Goal: Check status

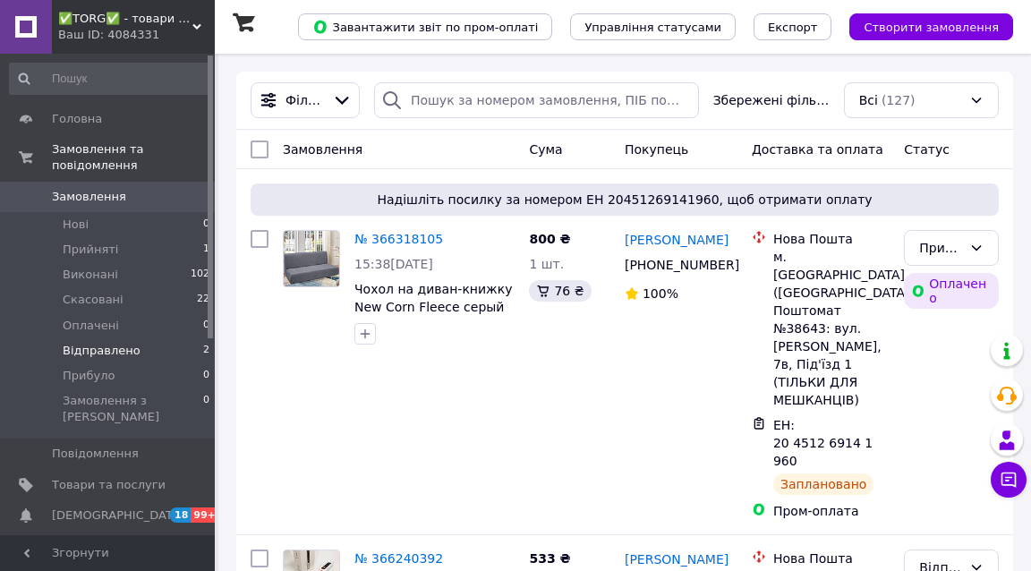
click at [164, 338] on li "Відправлено 2" at bounding box center [110, 350] width 220 height 25
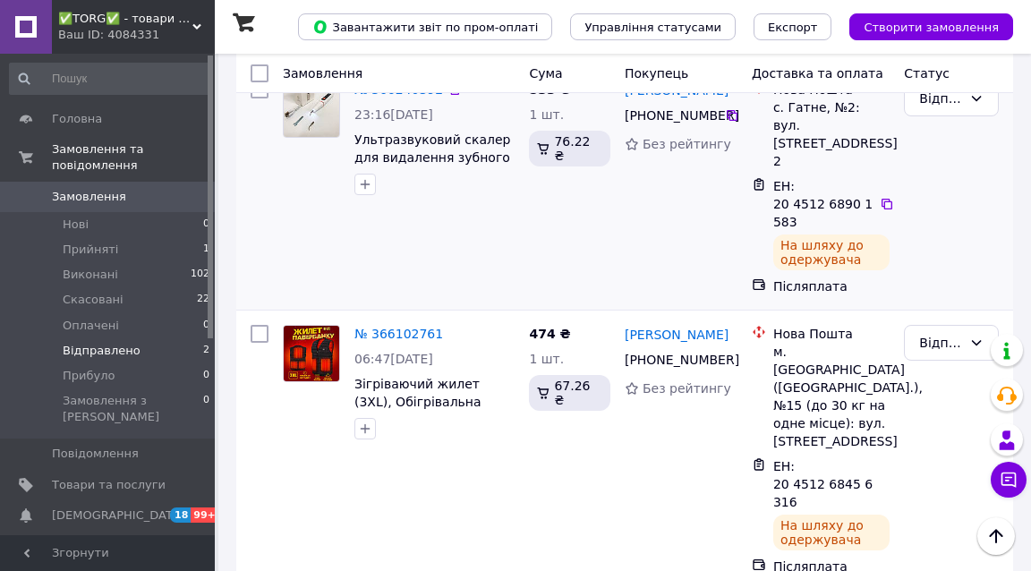
scroll to position [161, 0]
click at [884, 477] on icon at bounding box center [887, 484] width 14 height 14
click at [730, 354] on icon at bounding box center [732, 359] width 11 height 11
click at [886, 479] on icon at bounding box center [887, 484] width 11 height 11
click at [947, 333] on div "Відправлено" at bounding box center [940, 343] width 43 height 20
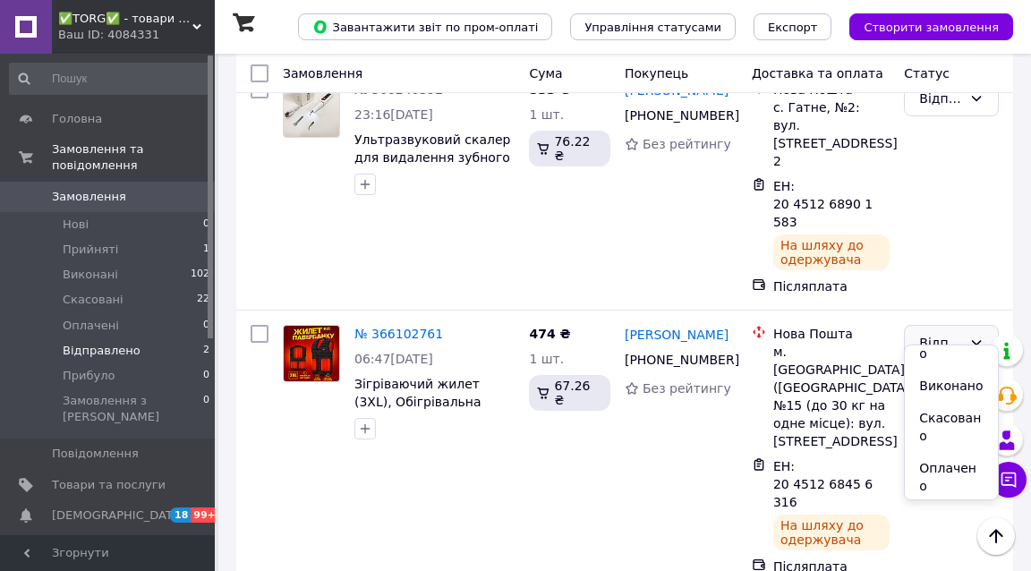
scroll to position [25, 0]
click at [932, 503] on li "Прибуло" at bounding box center [951, 519] width 93 height 32
click at [888, 197] on icon at bounding box center [887, 204] width 14 height 14
click at [119, 237] on li "Прийняті 1" at bounding box center [110, 249] width 220 height 25
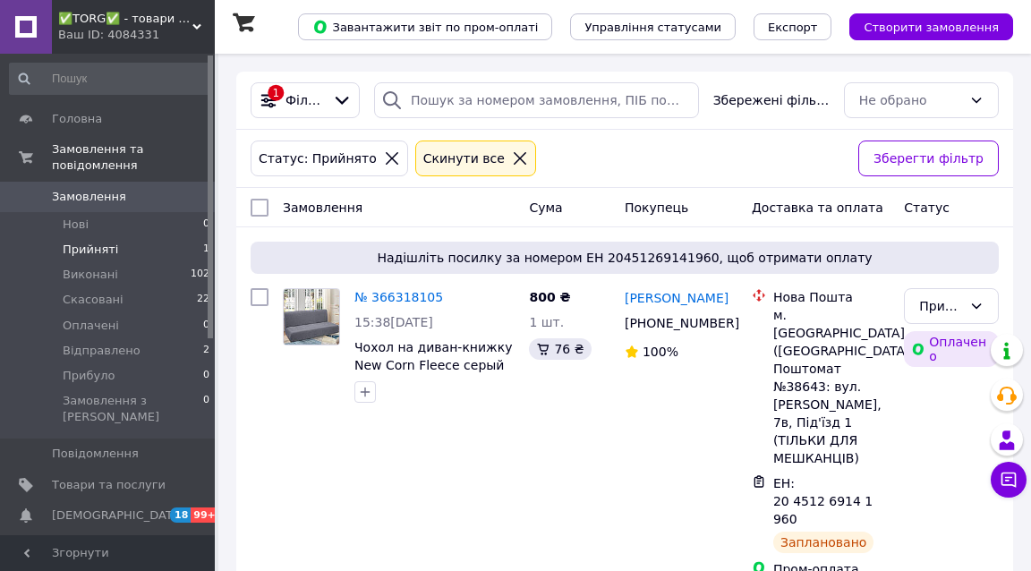
click at [110, 29] on div "Ваш ID: 4084331" at bounding box center [136, 35] width 157 height 16
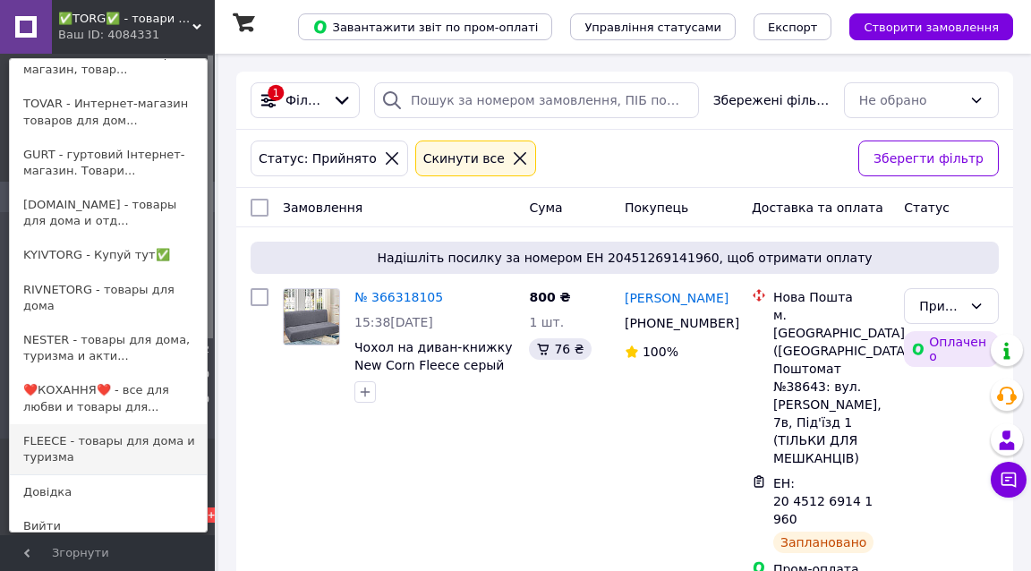
scroll to position [175, 0]
click at [69, 434] on link "FLEECE - товары для дома и туризма" at bounding box center [108, 450] width 197 height 50
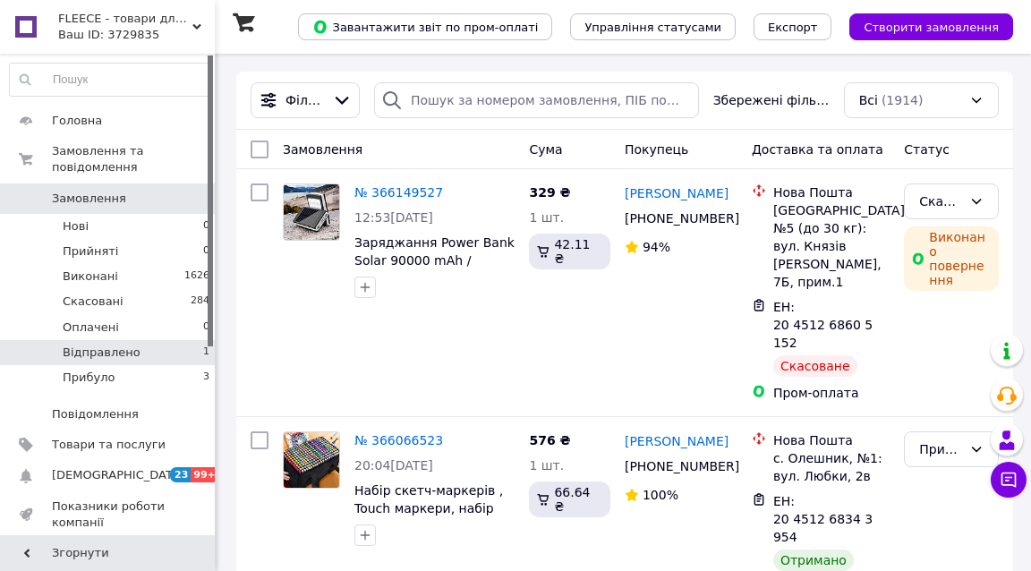
click at [115, 345] on span "Відправлено" at bounding box center [102, 353] width 78 height 16
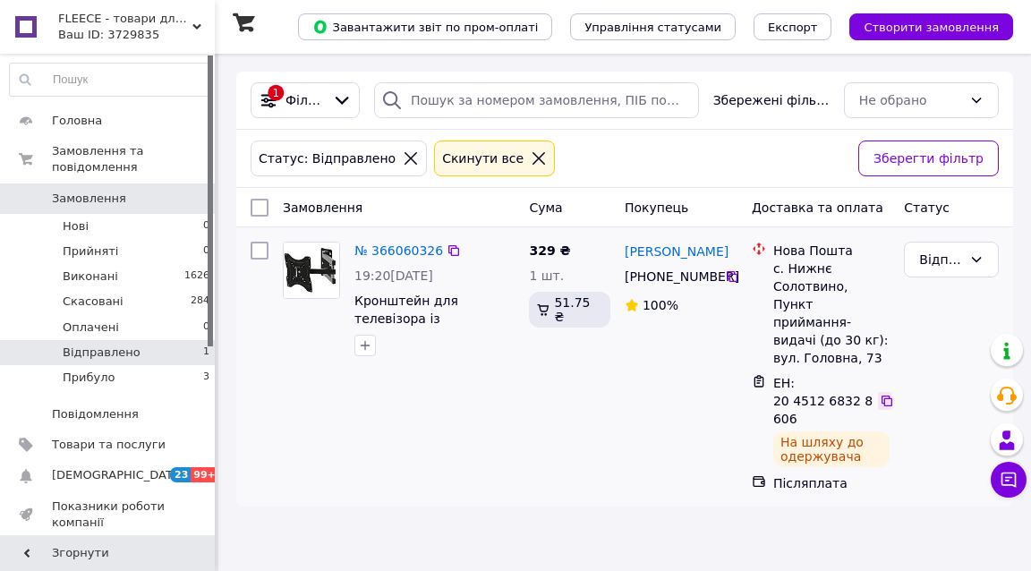
click at [884, 394] on icon at bounding box center [887, 401] width 14 height 14
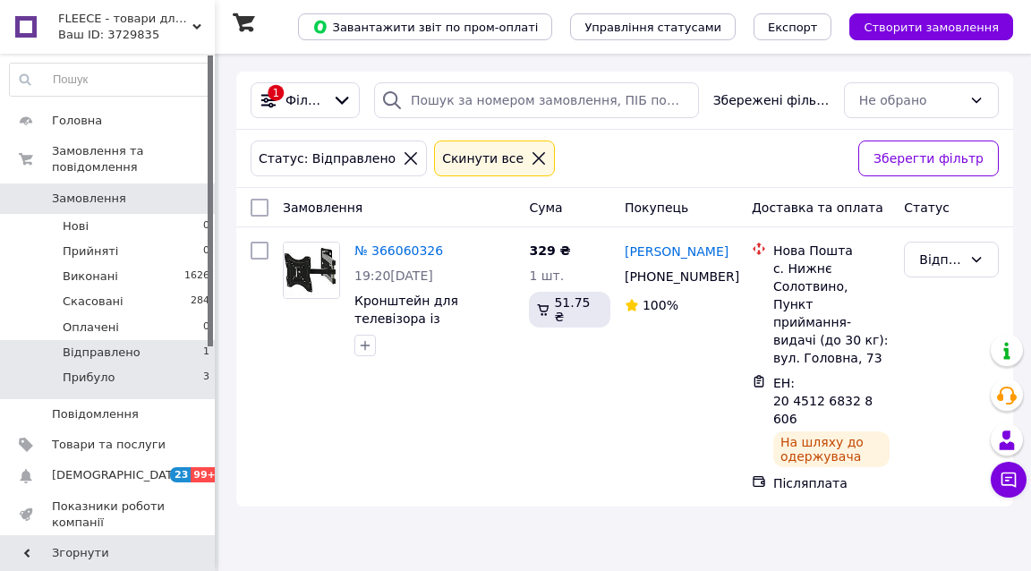
click at [104, 370] on span "Прибуло" at bounding box center [89, 378] width 52 height 16
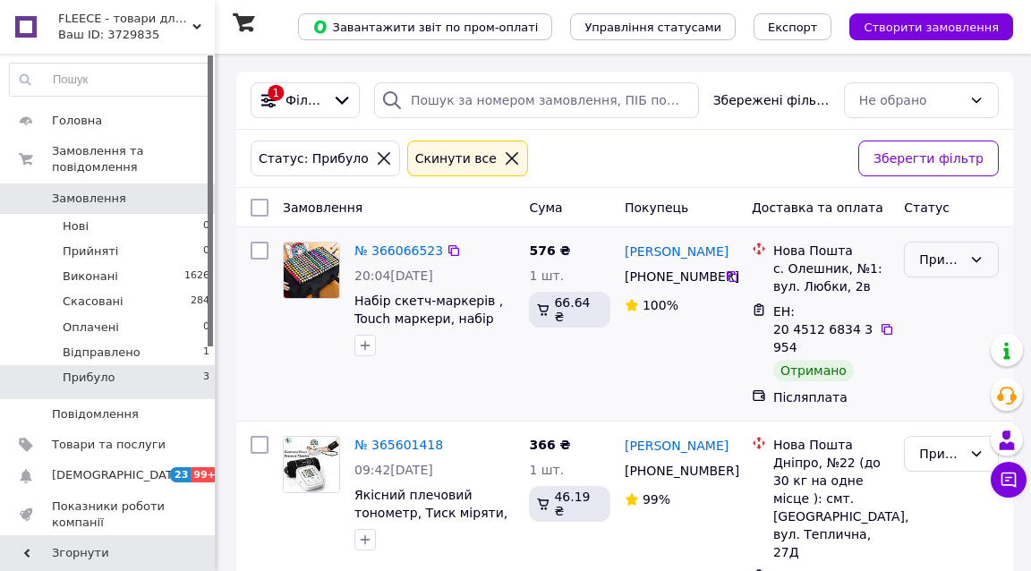
click at [940, 265] on div "Прибуло" at bounding box center [940, 260] width 43 height 20
click at [942, 334] on li "Виконано" at bounding box center [951, 346] width 93 height 32
click at [101, 21] on span "FLEECE - товари для дому та туризму" at bounding box center [125, 19] width 134 height 16
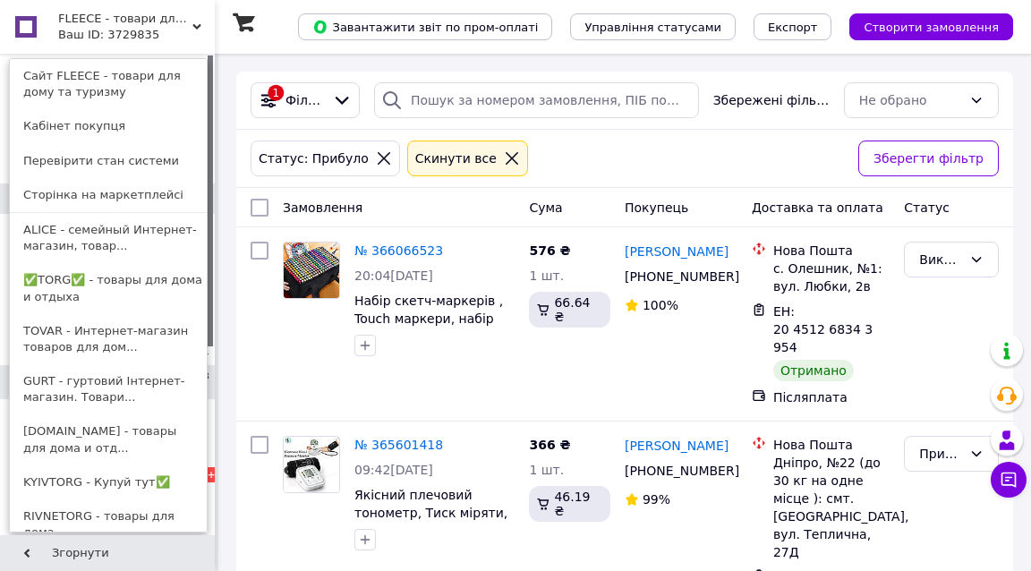
click at [107, 28] on div "Ваш ID: 3729835" at bounding box center [95, 35] width 75 height 16
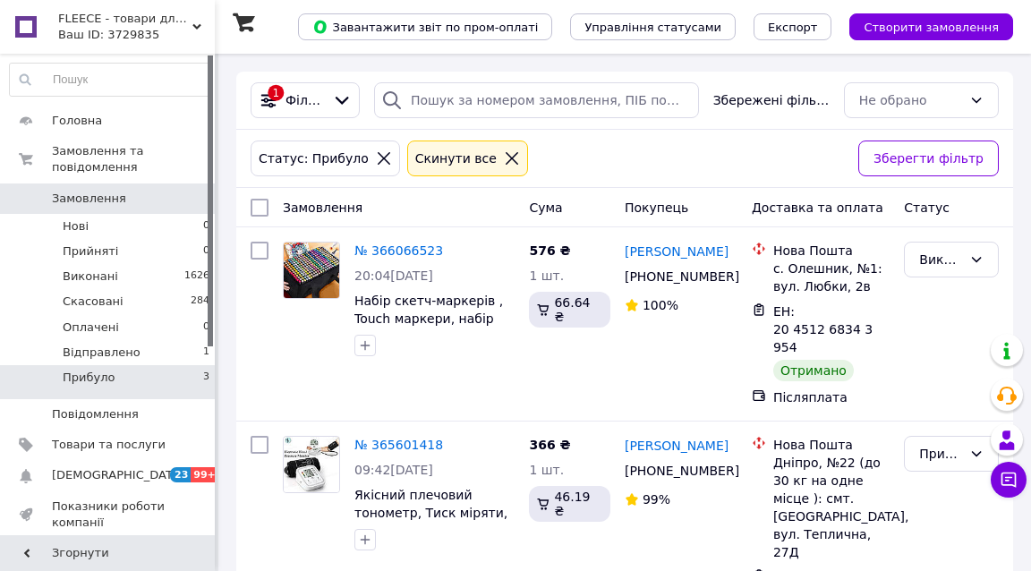
click at [97, 21] on span "FLEECE - товари для дому та туризму" at bounding box center [125, 19] width 134 height 16
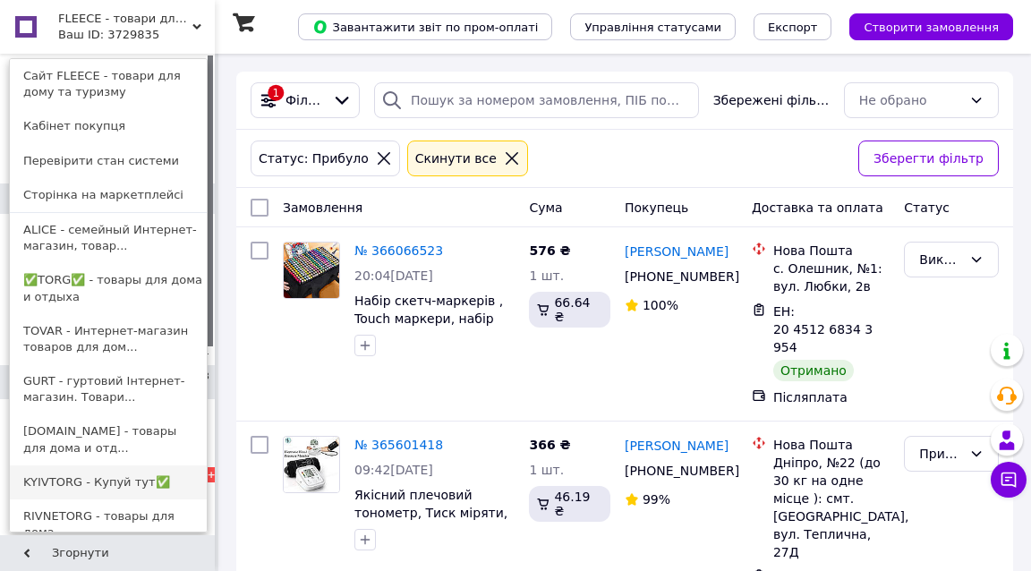
click at [16, 474] on link "KYIVTORG - Купуй тут✅" at bounding box center [108, 482] width 197 height 34
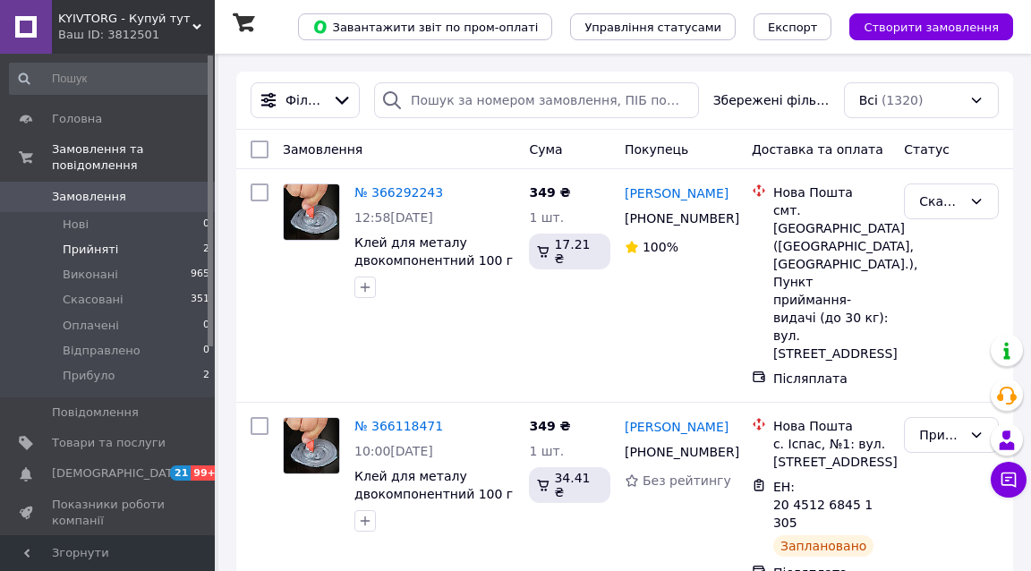
click at [122, 237] on li "Прийняті 2" at bounding box center [110, 249] width 220 height 25
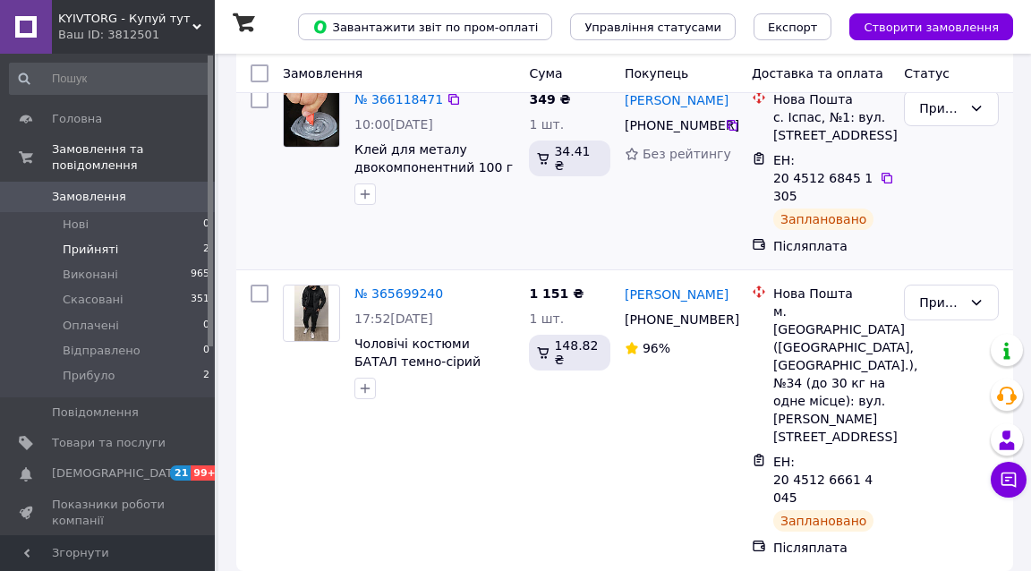
scroll to position [150, 0]
click at [179, 363] on li "Прибуло 2" at bounding box center [110, 380] width 220 height 34
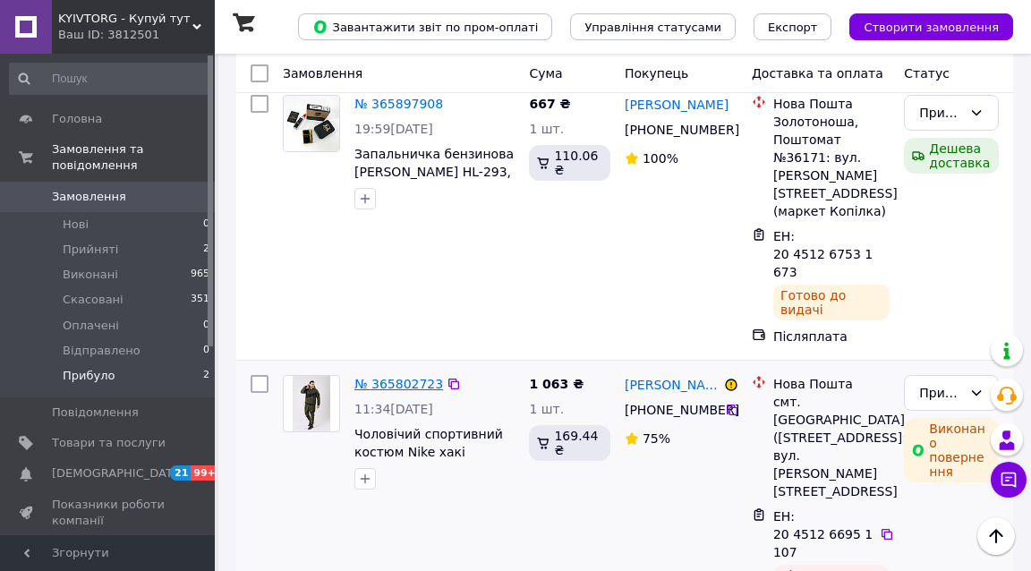
scroll to position [147, 0]
click at [928, 383] on div "Прибуло" at bounding box center [940, 393] width 43 height 20
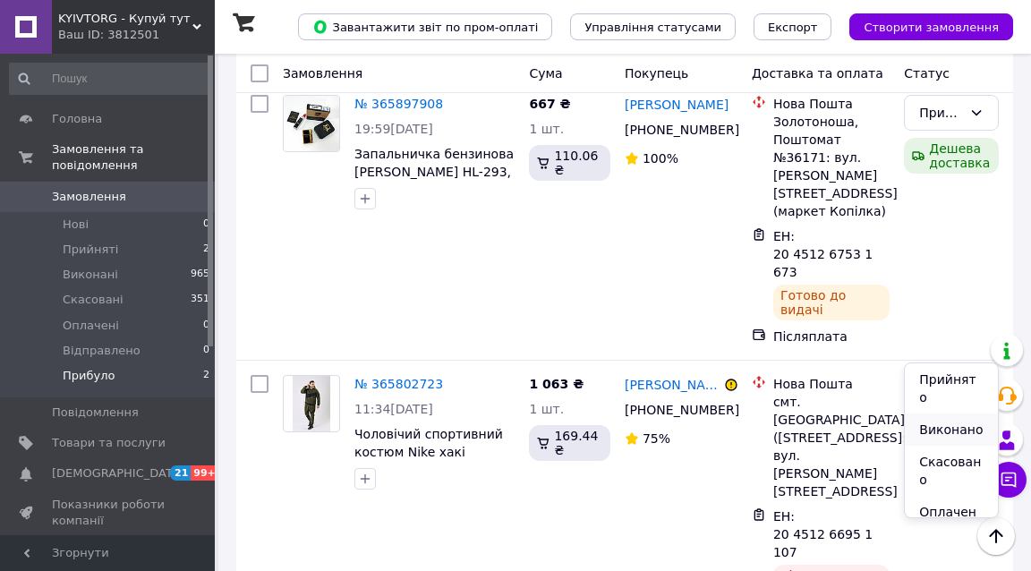
click at [931, 416] on li "Виконано" at bounding box center [951, 430] width 93 height 32
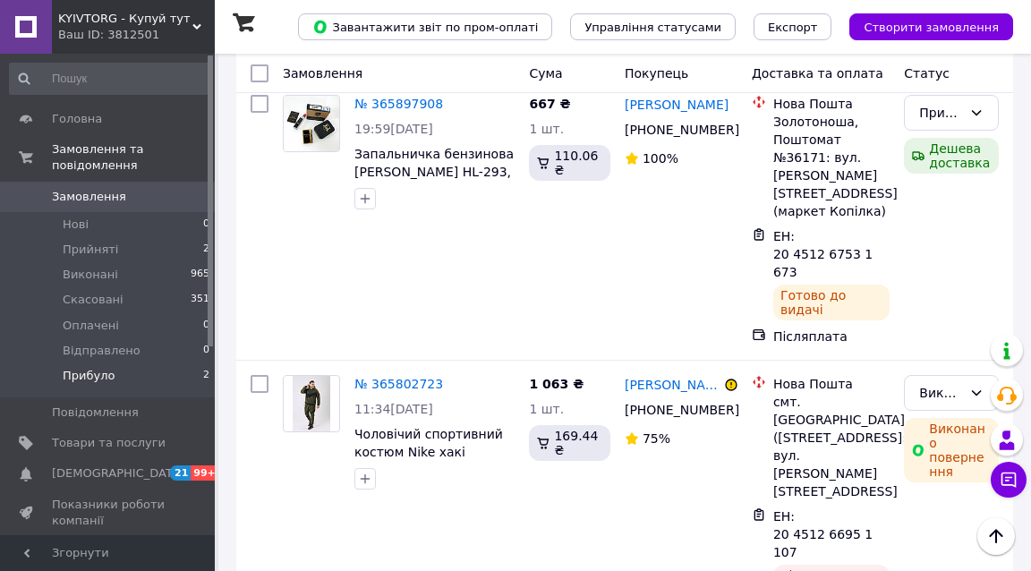
click at [142, 30] on div "Ваш ID: 3812501" at bounding box center [136, 35] width 157 height 16
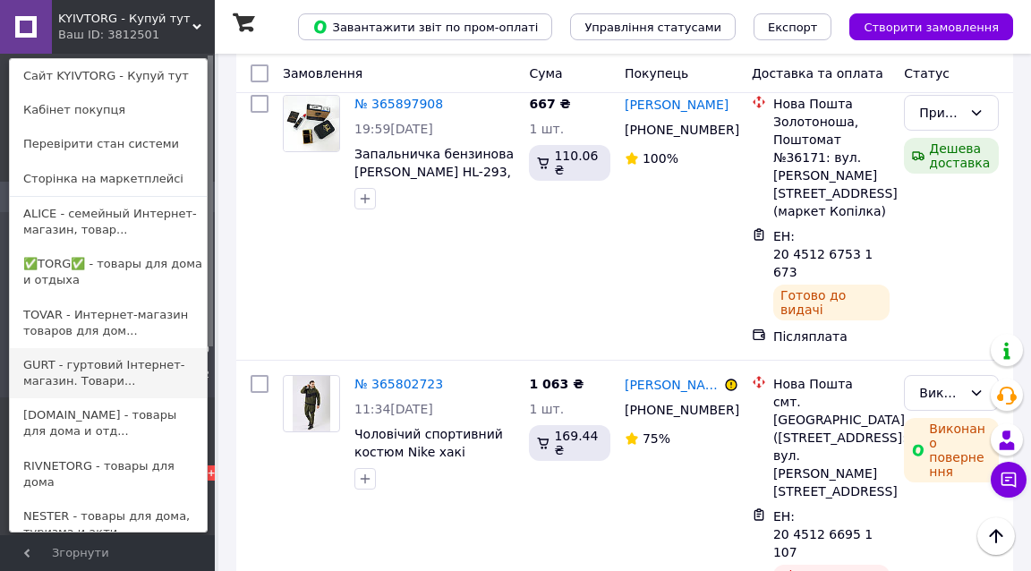
click at [86, 363] on link "GURT - гуртовий Інтернет-магазин. Товари..." at bounding box center [108, 373] width 197 height 50
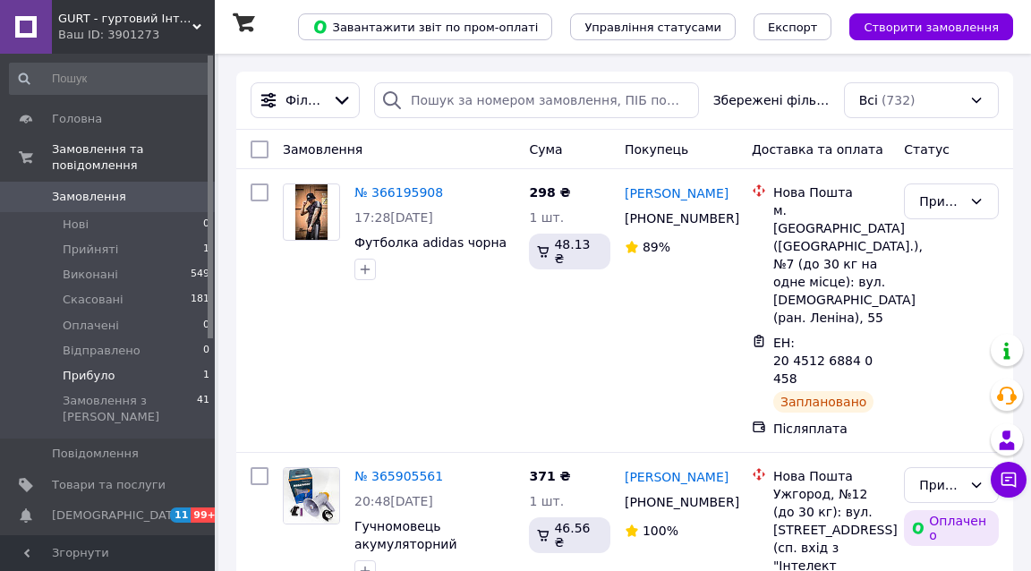
click at [127, 363] on li "Прибуло 1" at bounding box center [110, 375] width 220 height 25
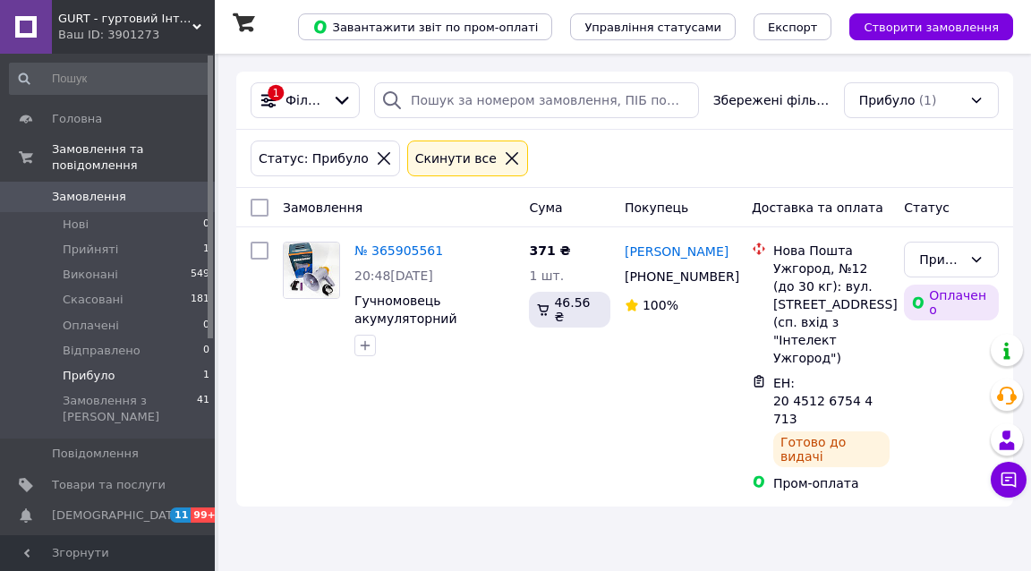
click at [115, 17] on span "GURT - гуртовий Інтернет-магазин. Товари оптом та в роздріб" at bounding box center [125, 19] width 134 height 16
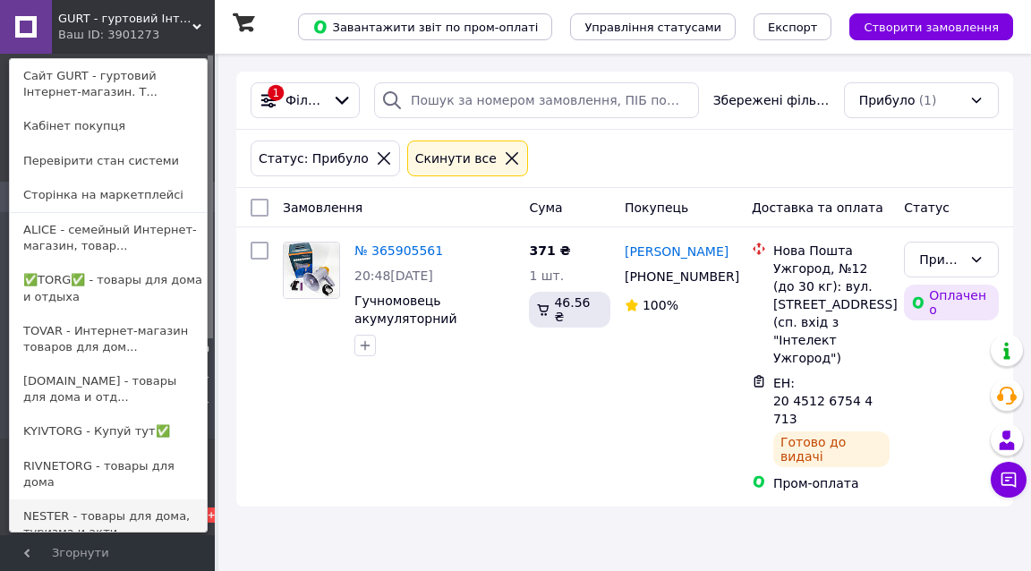
click at [81, 506] on link "NESTER - товары для дома, туризма и акти..." at bounding box center [108, 525] width 197 height 50
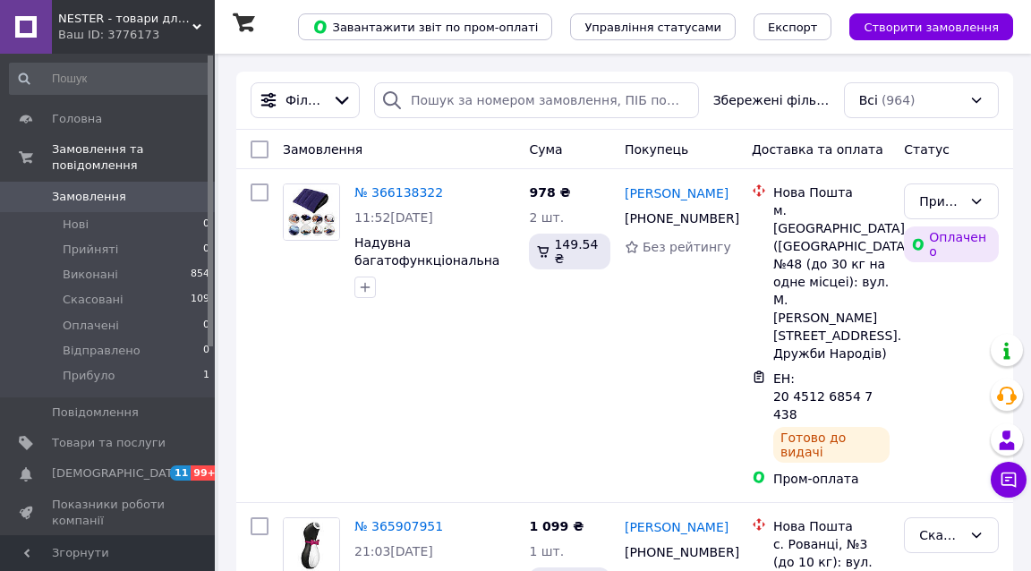
click at [140, 18] on span "NESTER - товари для дому, туризму та активного відпочинку" at bounding box center [125, 19] width 134 height 16
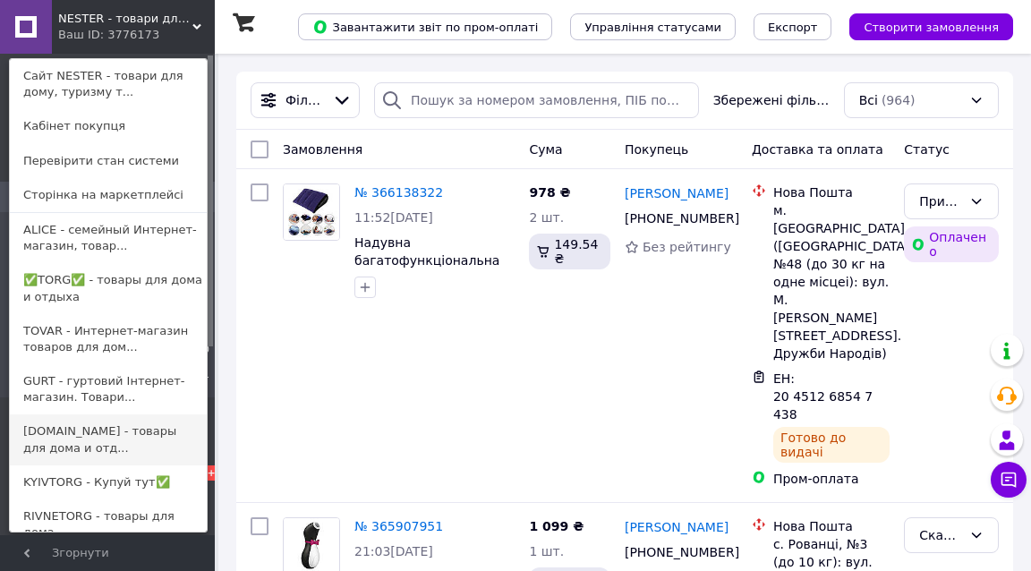
click at [86, 446] on link "[DOMAIN_NAME] - товары для дома и отд..." at bounding box center [108, 439] width 197 height 50
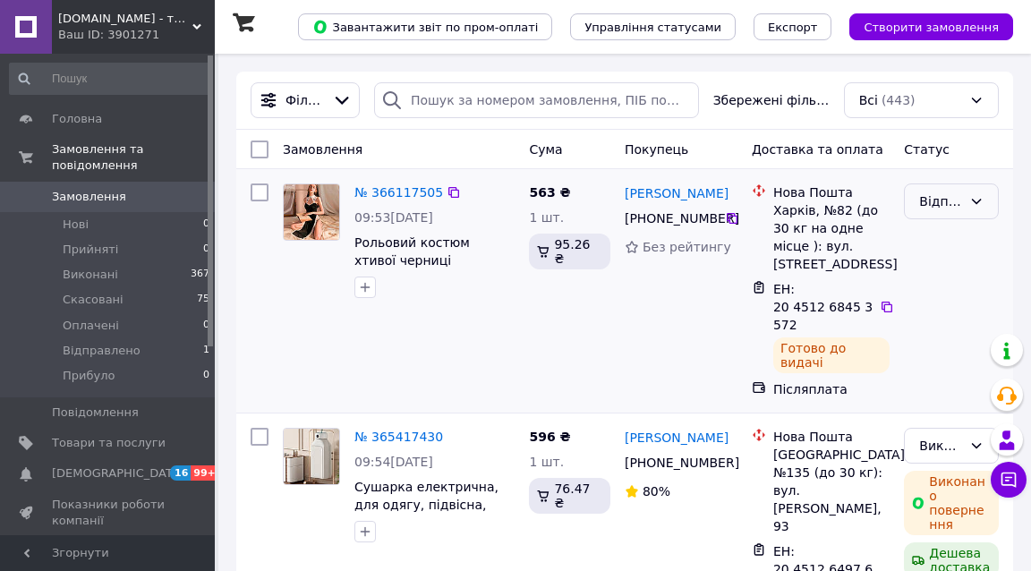
click at [949, 206] on div "Відправлено" at bounding box center [940, 202] width 43 height 20
click at [945, 380] on li "Прибуло" at bounding box center [951, 396] width 93 height 32
click at [153, 9] on div "UNIVERMAG.COM.UA - товари для дому та відпочинку Ваш ID: 3901271" at bounding box center [133, 27] width 163 height 54
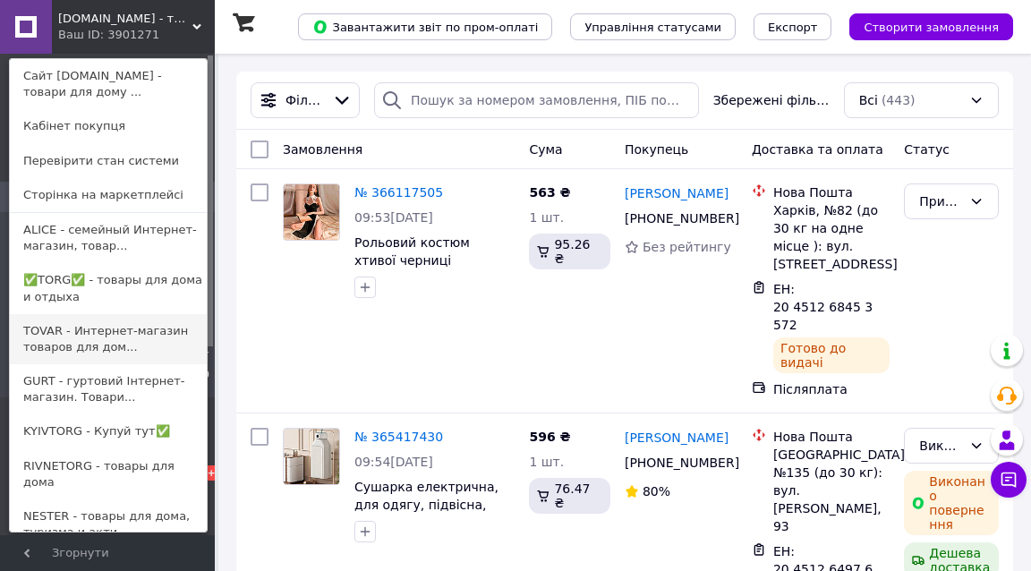
click at [84, 326] on link "TOVAR - Интернет-магазин товаров для дом..." at bounding box center [108, 339] width 197 height 50
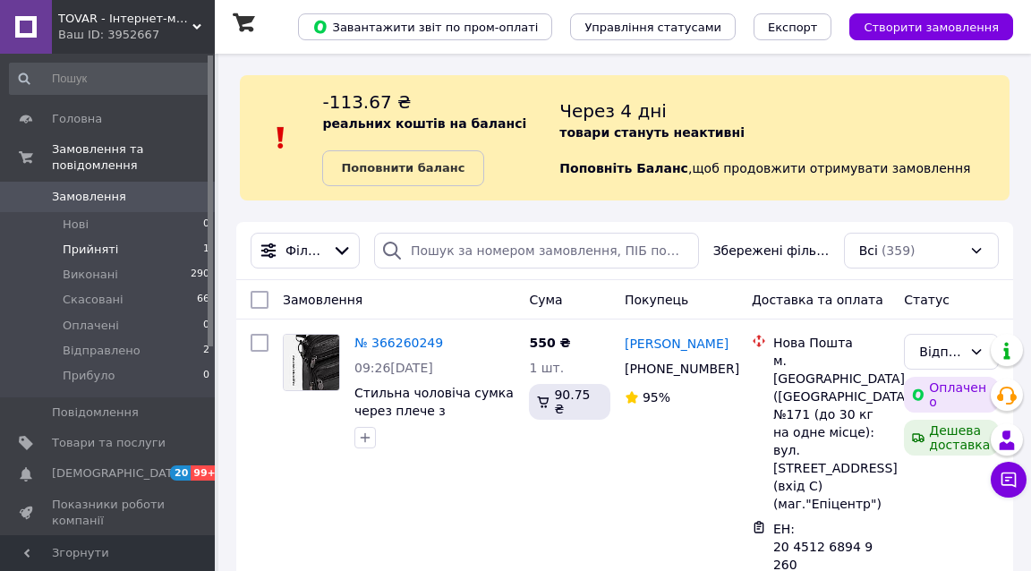
click at [167, 237] on li "Прийняті 1" at bounding box center [110, 249] width 220 height 25
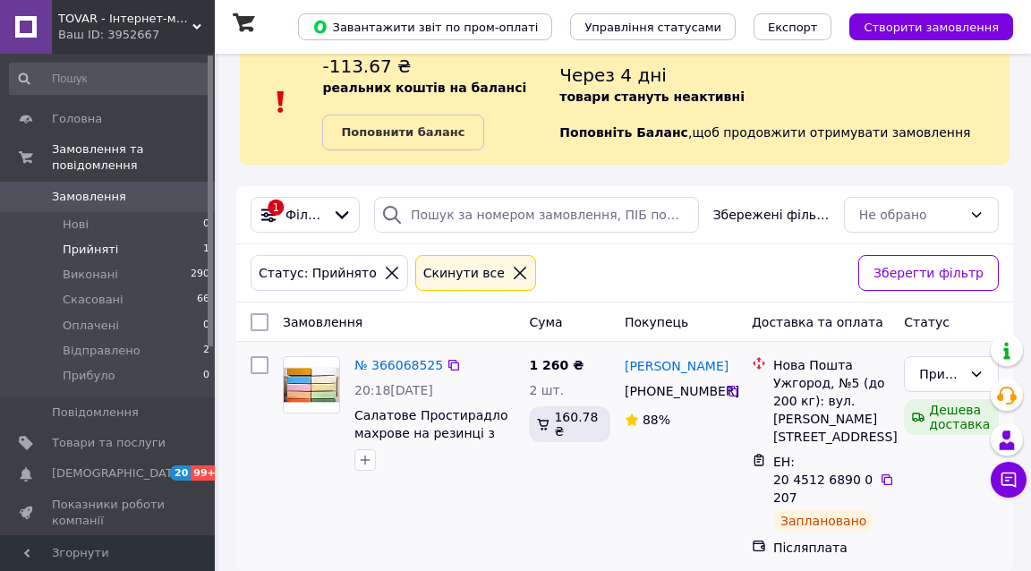
scroll to position [35, 0]
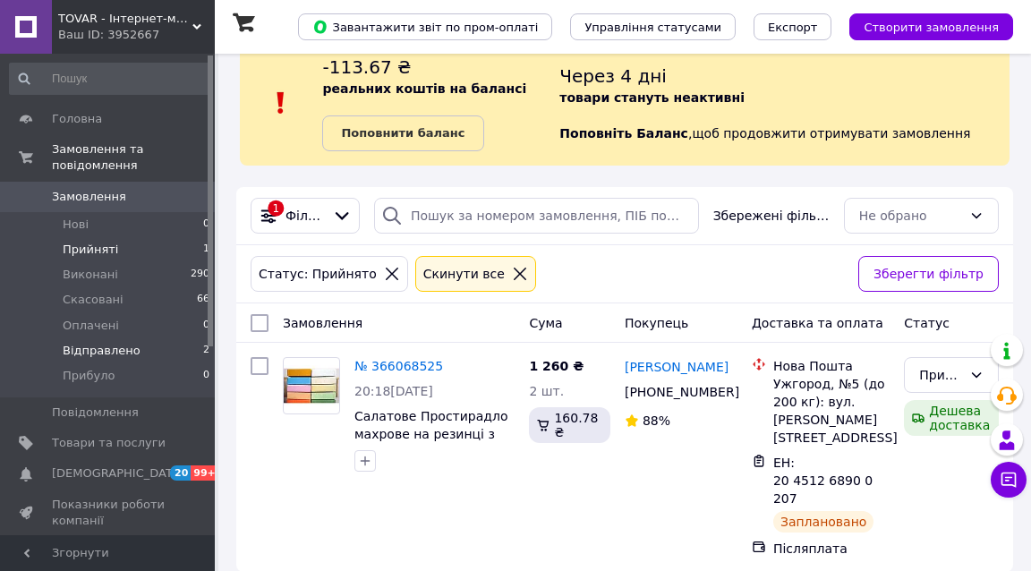
click at [104, 343] on span "Відправлено" at bounding box center [102, 351] width 78 height 16
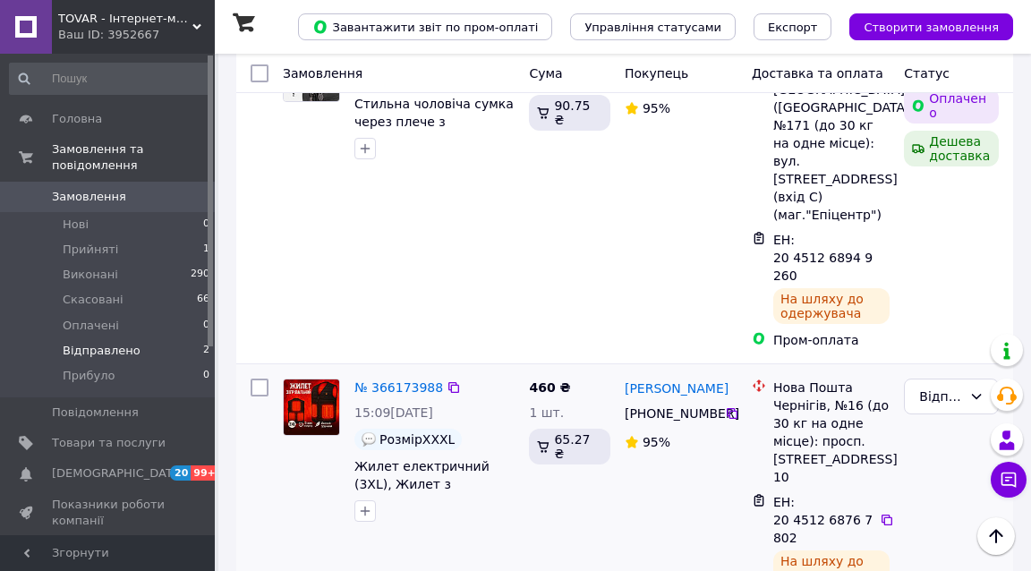
scroll to position [347, 0]
click at [887, 513] on icon at bounding box center [887, 520] width 14 height 14
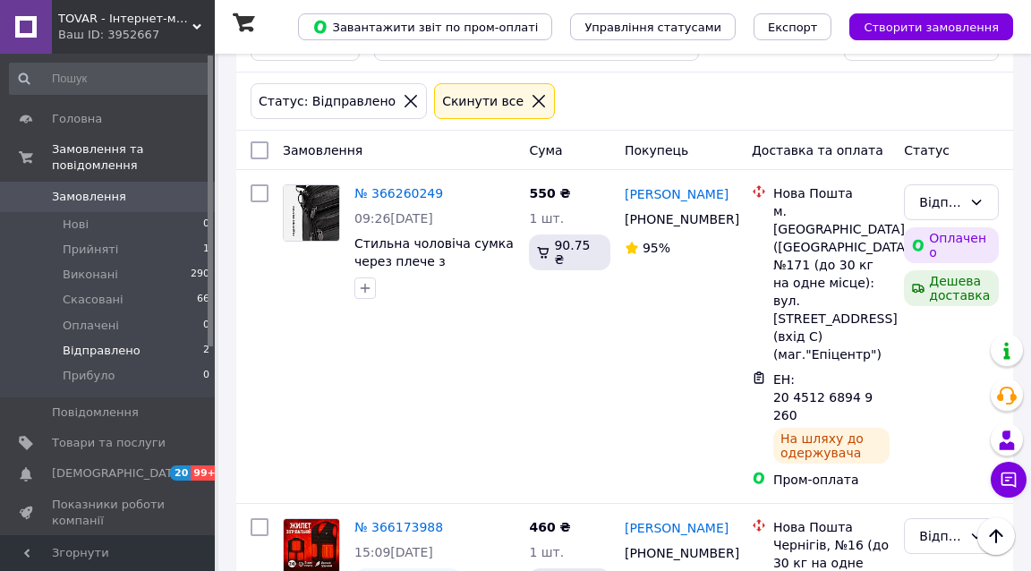
scroll to position [207, 0]
click at [102, 29] on div "Ваш ID: 3952667" at bounding box center [136, 35] width 157 height 16
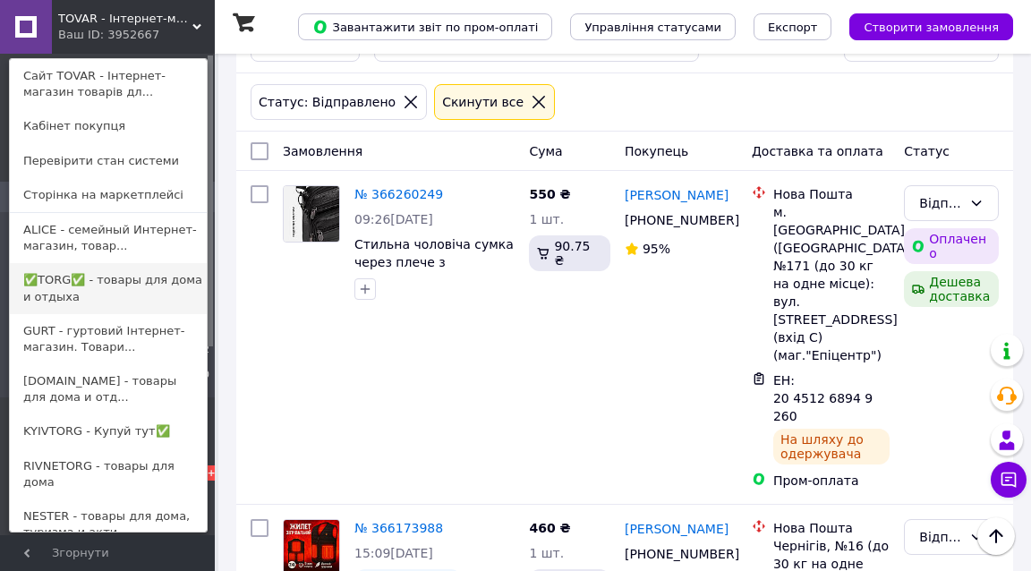
click at [90, 286] on link "✅TORG✅ - товары для дома и отдыха" at bounding box center [108, 288] width 197 height 50
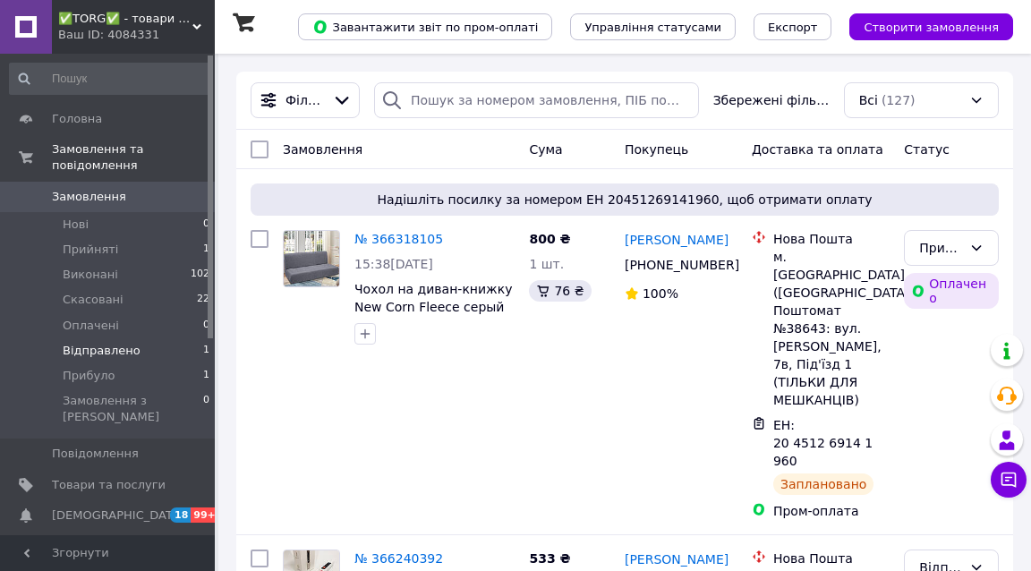
click at [175, 338] on li "Відправлено 1" at bounding box center [110, 350] width 220 height 25
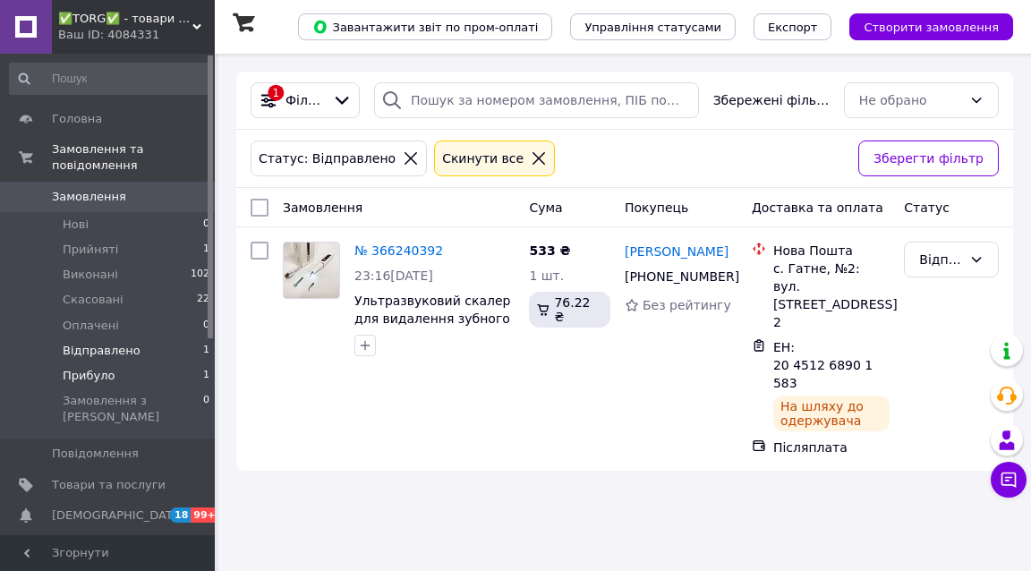
click at [151, 363] on li "Прибуло 1" at bounding box center [110, 375] width 220 height 25
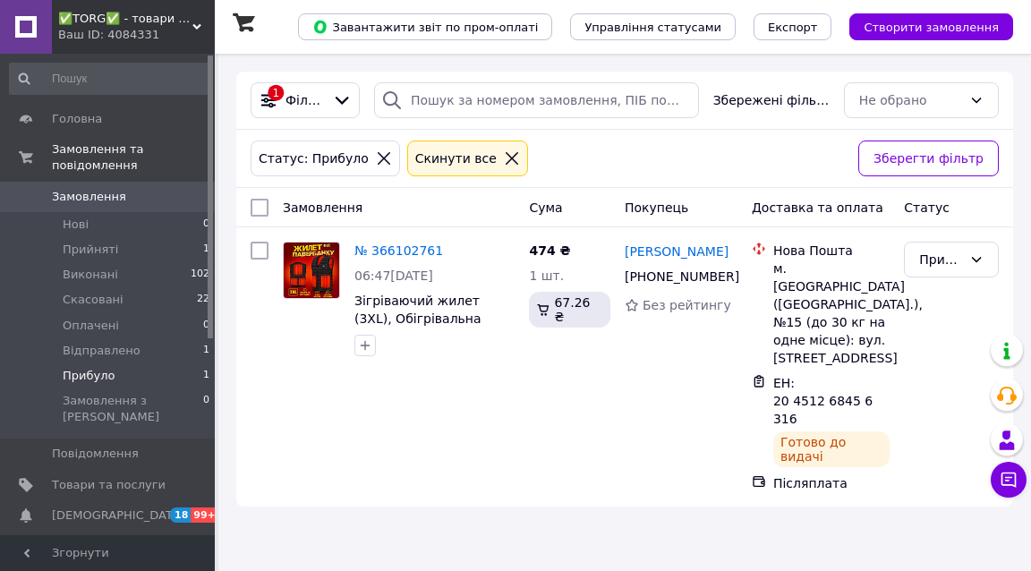
click at [112, 25] on span "✅TORG✅ - товари для дому та відпочинку" at bounding box center [125, 19] width 134 height 16
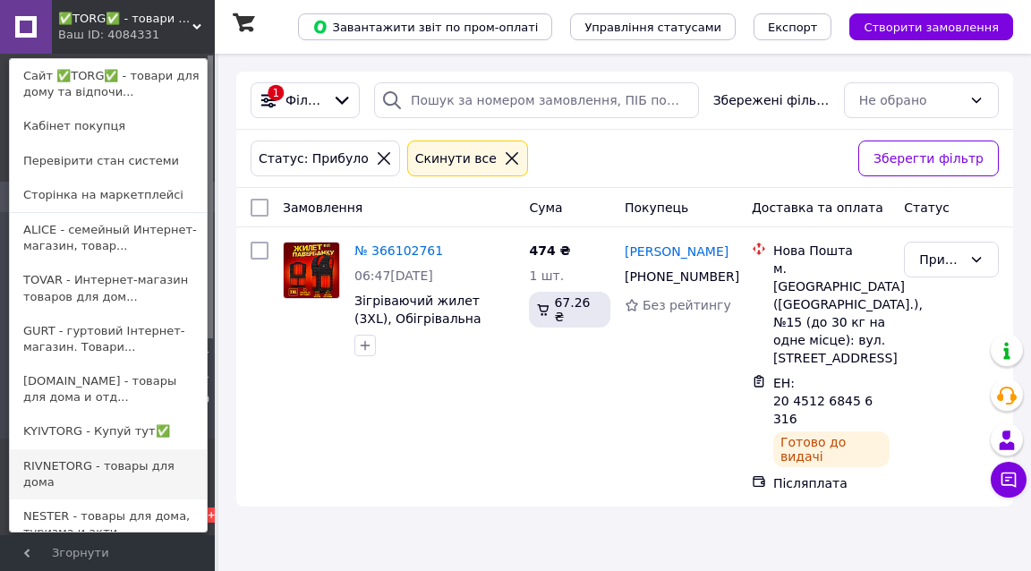
click at [58, 467] on link "RIVNETORG - товары для дома" at bounding box center [108, 474] width 197 height 50
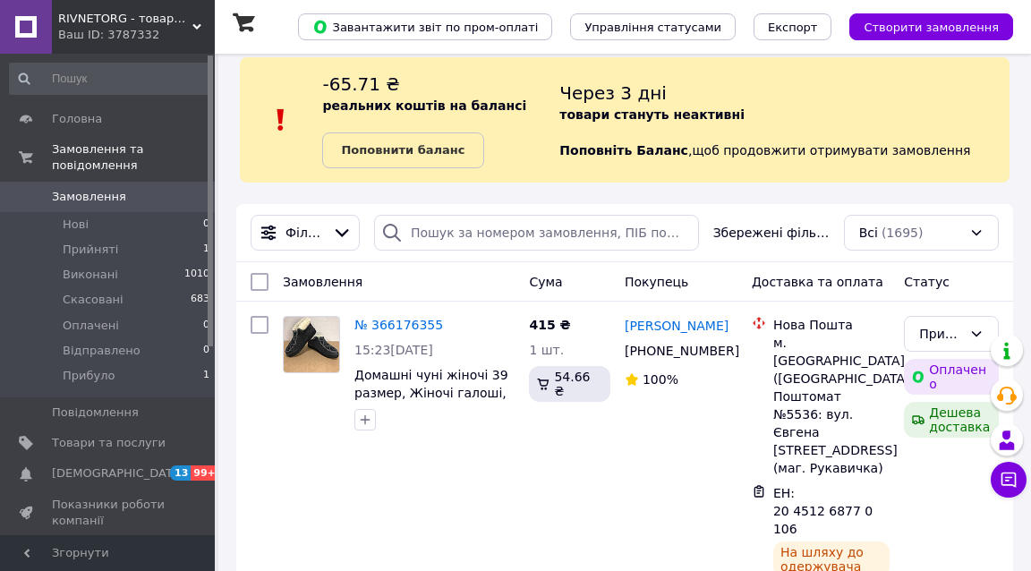
scroll to position [21, 0]
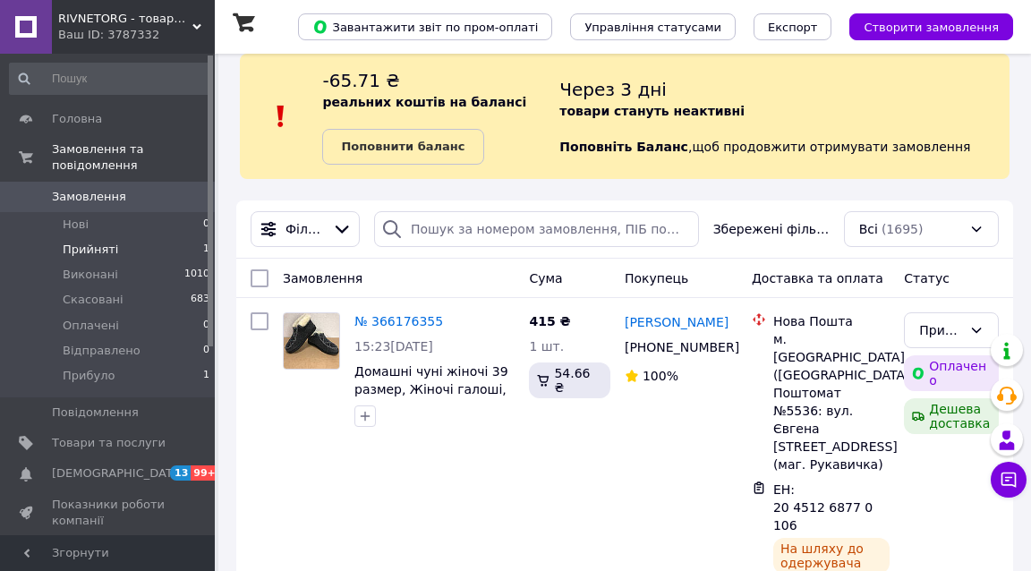
click at [164, 237] on li "Прийняті 1" at bounding box center [110, 249] width 220 height 25
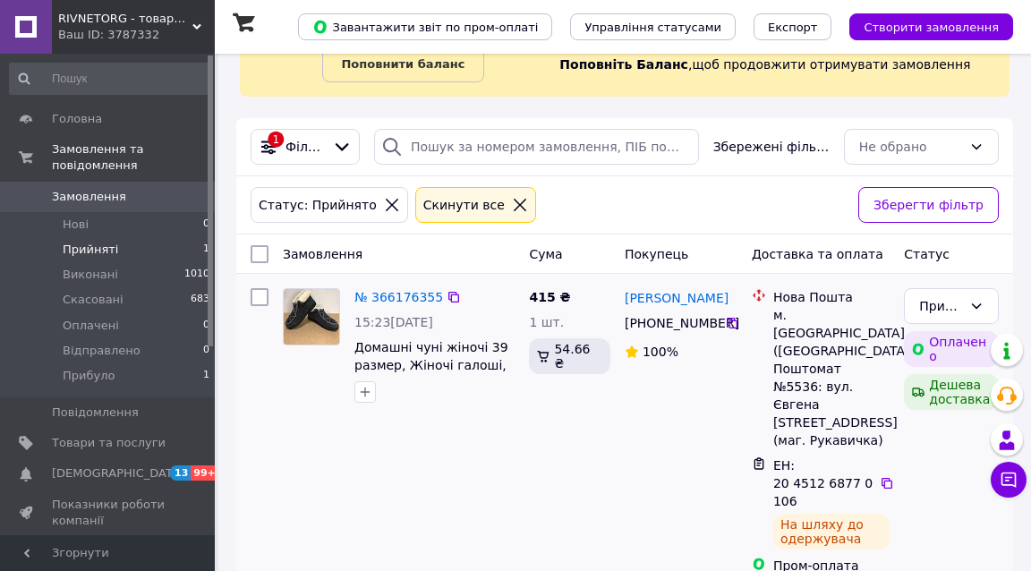
scroll to position [103, 0]
click at [929, 298] on div "Прийнято" at bounding box center [940, 307] width 43 height 20
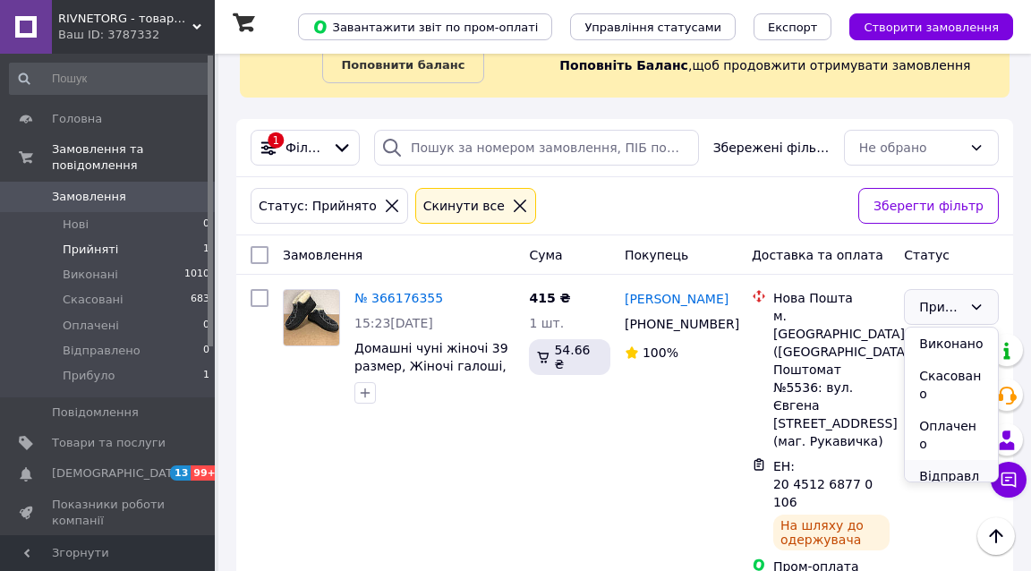
click at [942, 465] on li "Відправлено" at bounding box center [951, 485] width 93 height 50
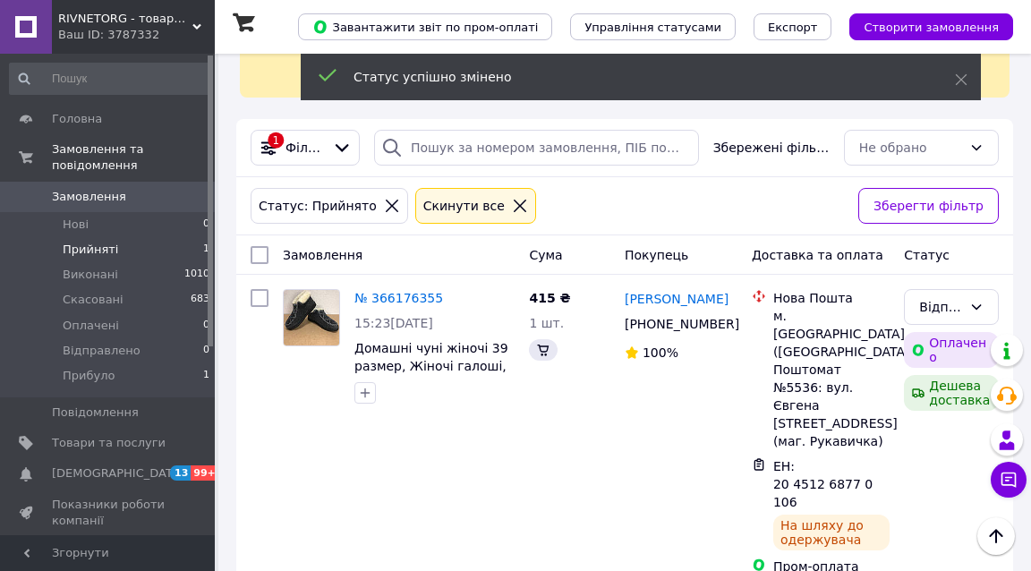
click at [161, 363] on li "Прибуло 1" at bounding box center [110, 380] width 220 height 34
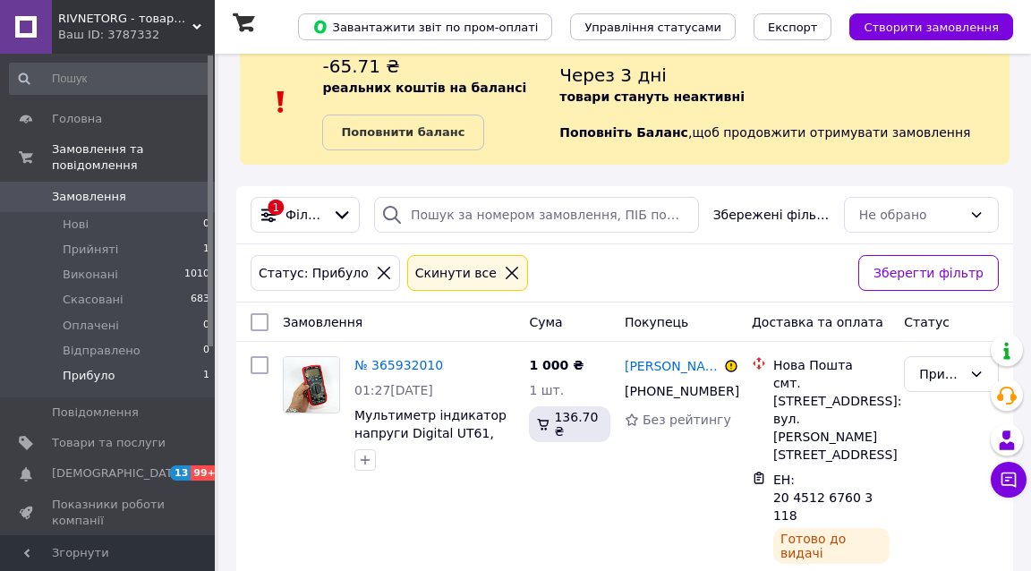
scroll to position [35, 0]
click at [149, 21] on span "RIVNETORG - товари для дому" at bounding box center [125, 19] width 134 height 16
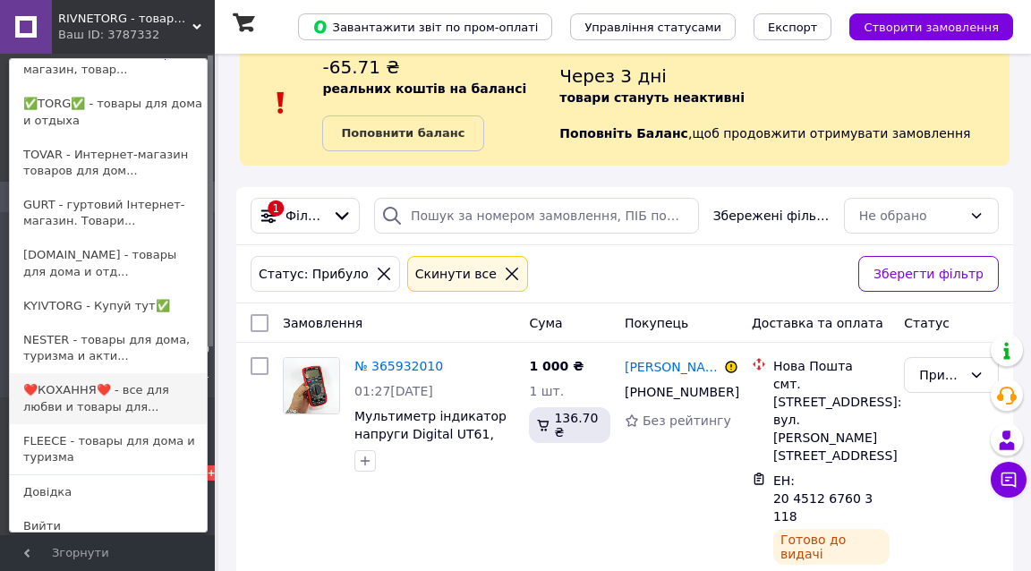
scroll to position [175, 0]
click at [134, 386] on link "❤️КОХАННЯ❤️ - все для любви и товары для..." at bounding box center [108, 399] width 197 height 50
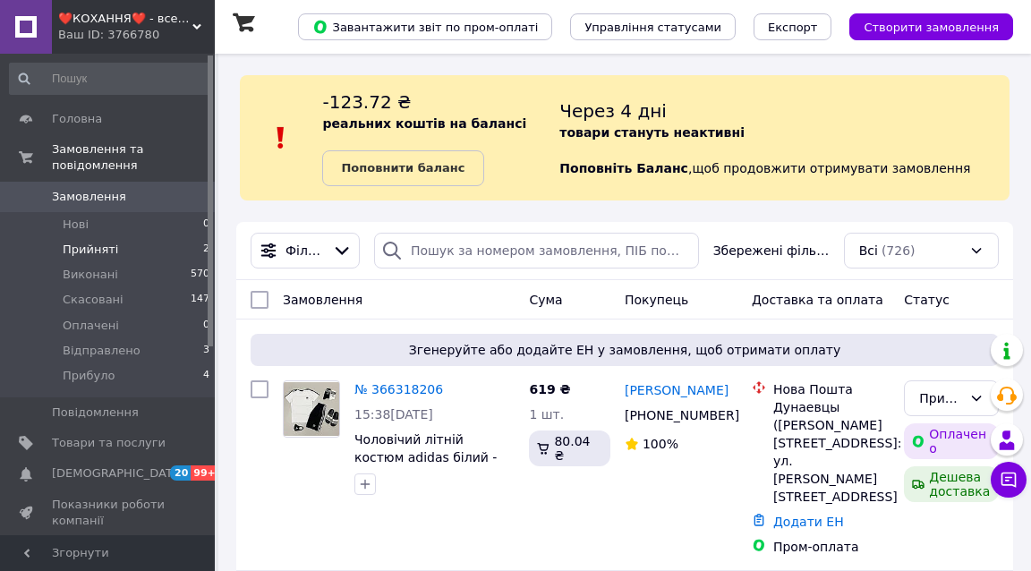
click at [140, 237] on li "Прийняті 2" at bounding box center [110, 249] width 220 height 25
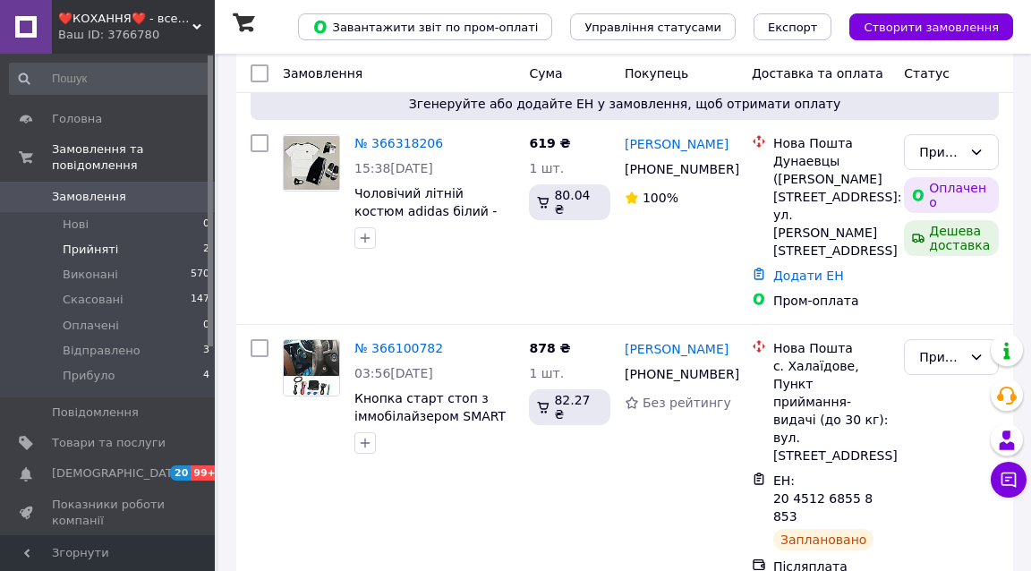
scroll to position [304, 0]
click at [138, 338] on li "Відправлено 3" at bounding box center [110, 350] width 220 height 25
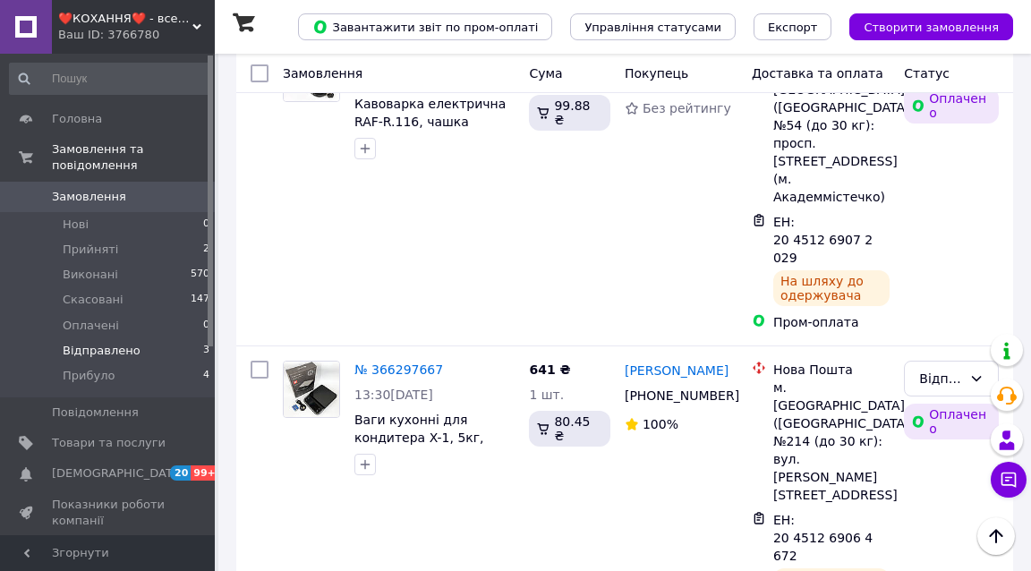
scroll to position [591, 0]
click at [109, 368] on span "Прибуло" at bounding box center [89, 376] width 52 height 16
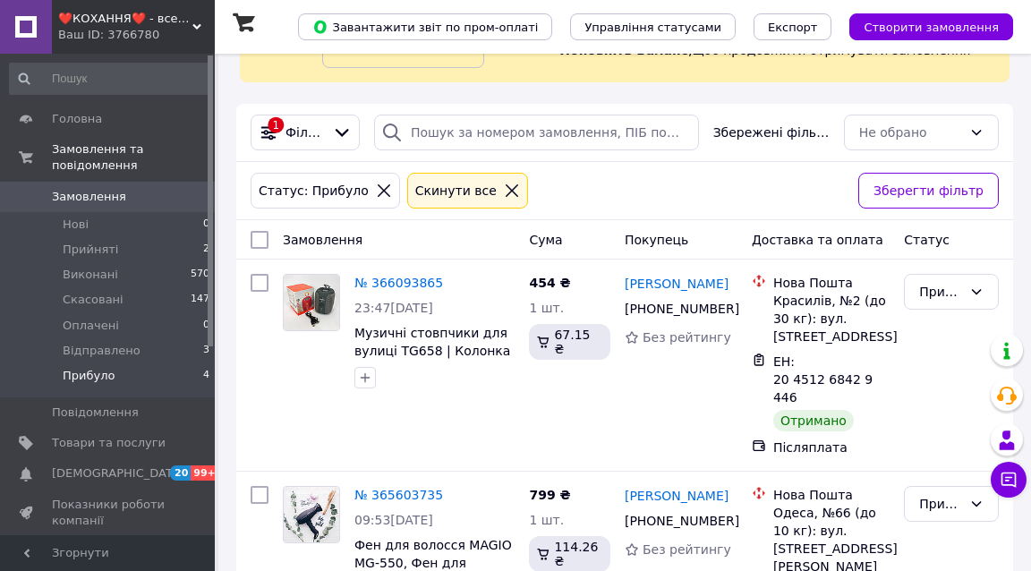
scroll to position [139, 0]
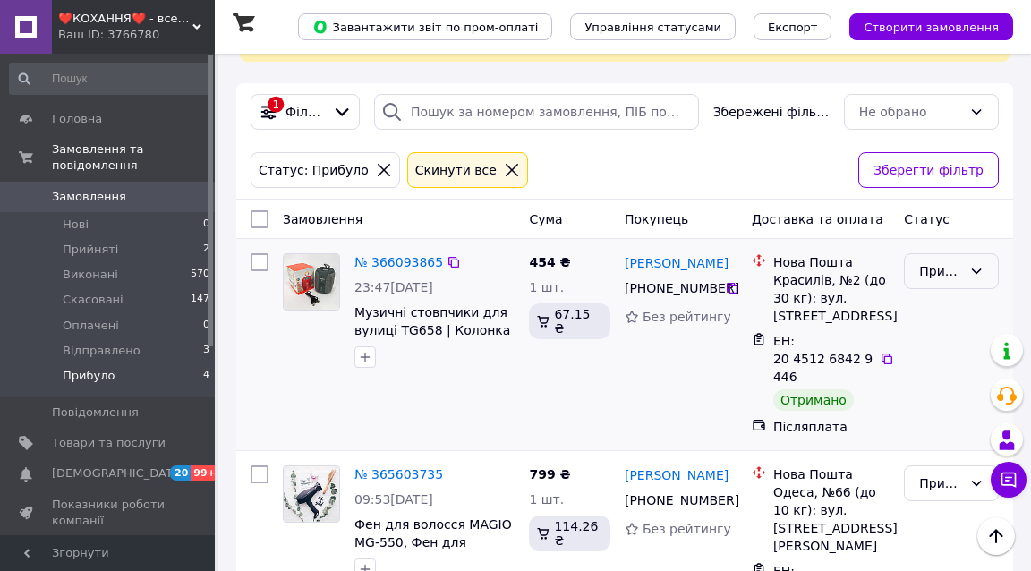
click at [946, 262] on div "Прибуло" at bounding box center [940, 271] width 43 height 20
click at [949, 342] on li "Виконано" at bounding box center [951, 358] width 93 height 32
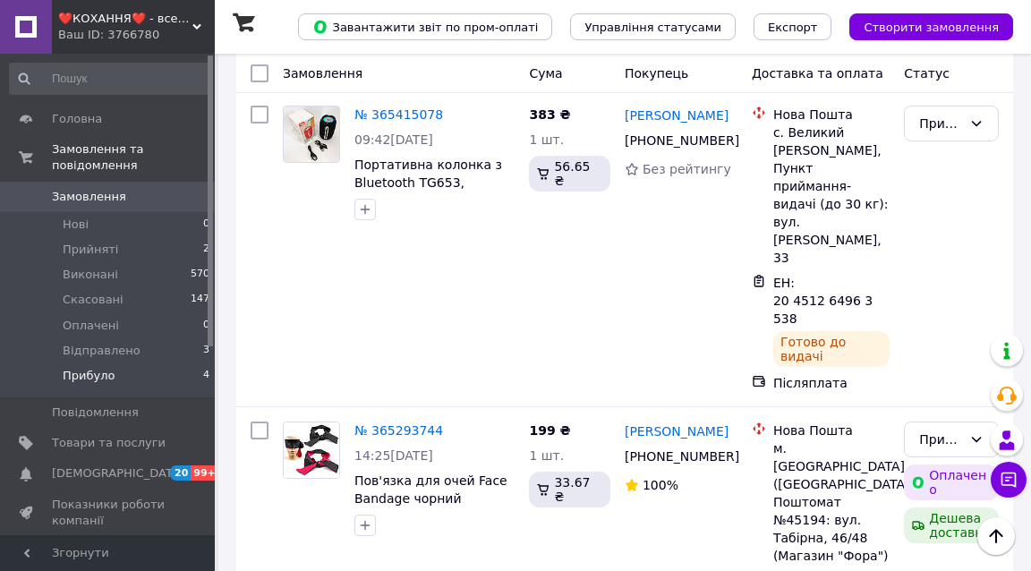
scroll to position [742, 0]
click at [154, 17] on span "❤️КОХАННЯ❤️ - все для кохання та товари для дому" at bounding box center [125, 19] width 134 height 16
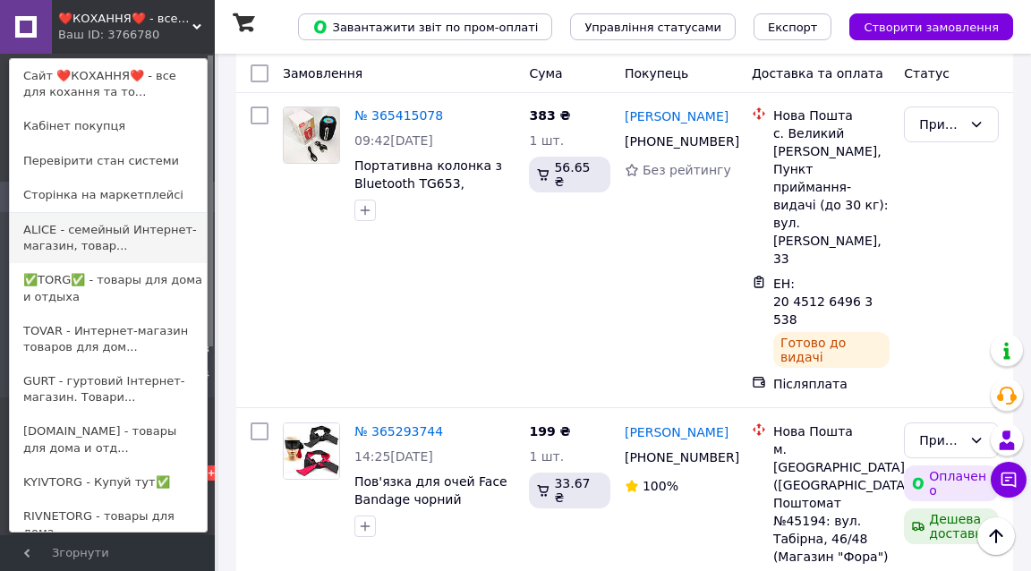
click at [106, 228] on link "ALICE - семейный Интернет-магазин, товар..." at bounding box center [108, 238] width 197 height 50
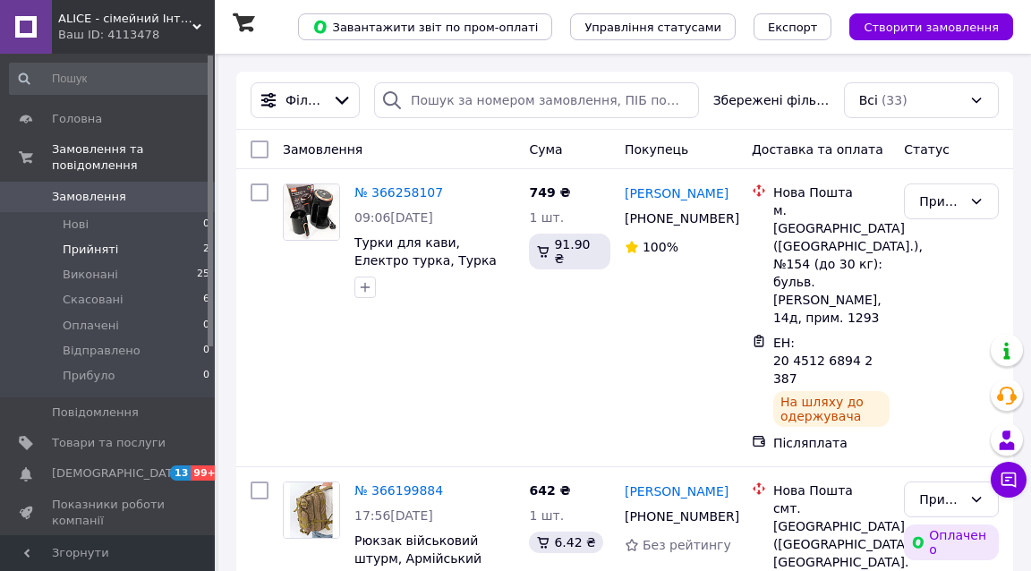
click at [142, 237] on li "Прийняті 2" at bounding box center [110, 249] width 220 height 25
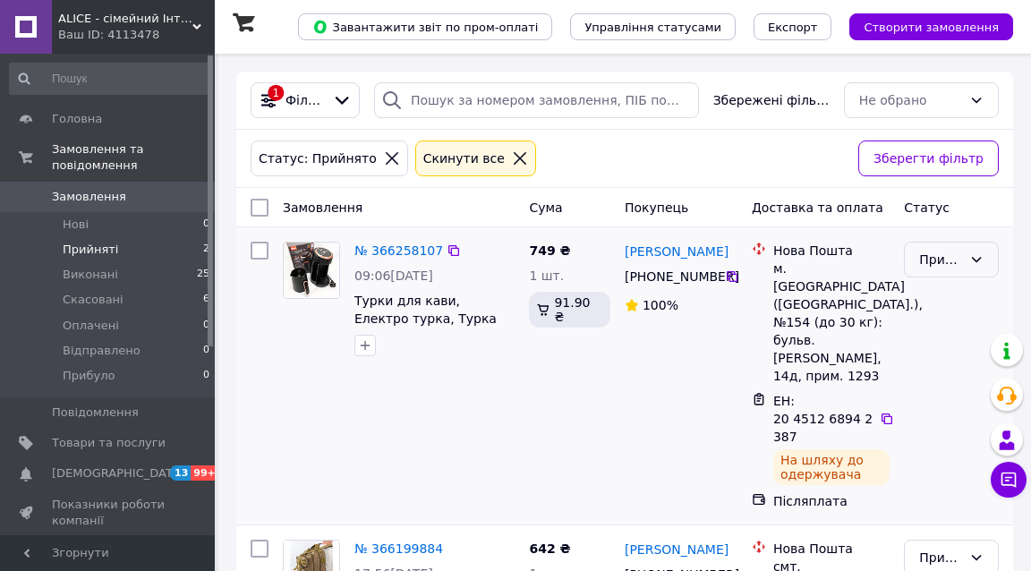
click at [930, 260] on div "Прийнято" at bounding box center [940, 260] width 43 height 20
click at [939, 413] on li "Відправлено" at bounding box center [951, 438] width 93 height 50
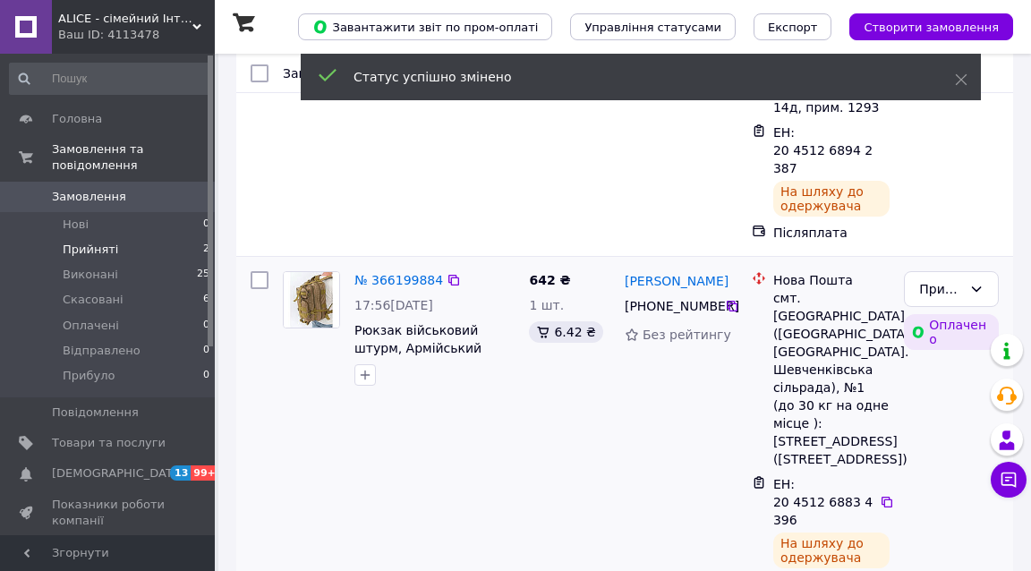
scroll to position [269, 0]
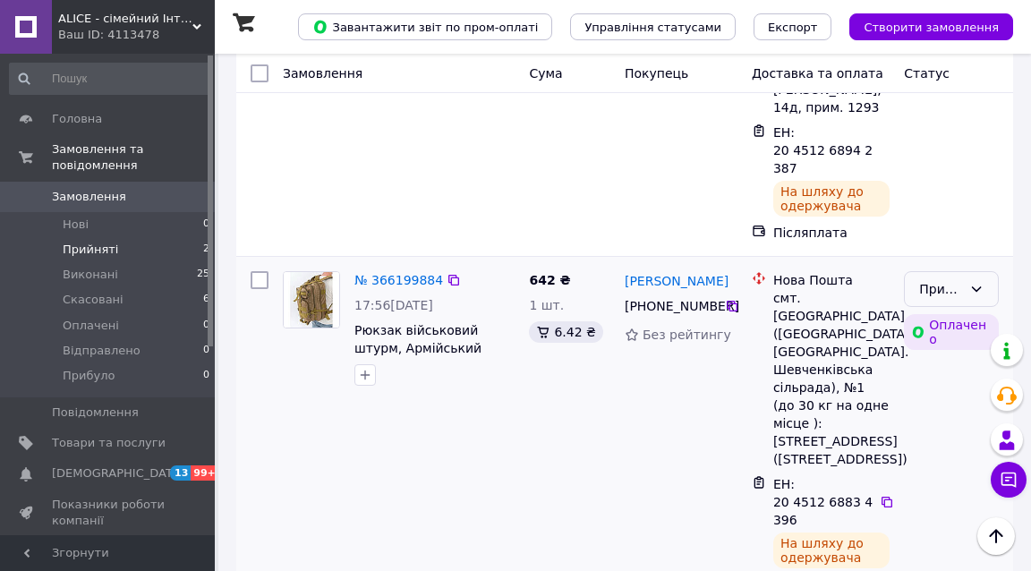
click at [945, 279] on div "Прийнято" at bounding box center [940, 289] width 43 height 20
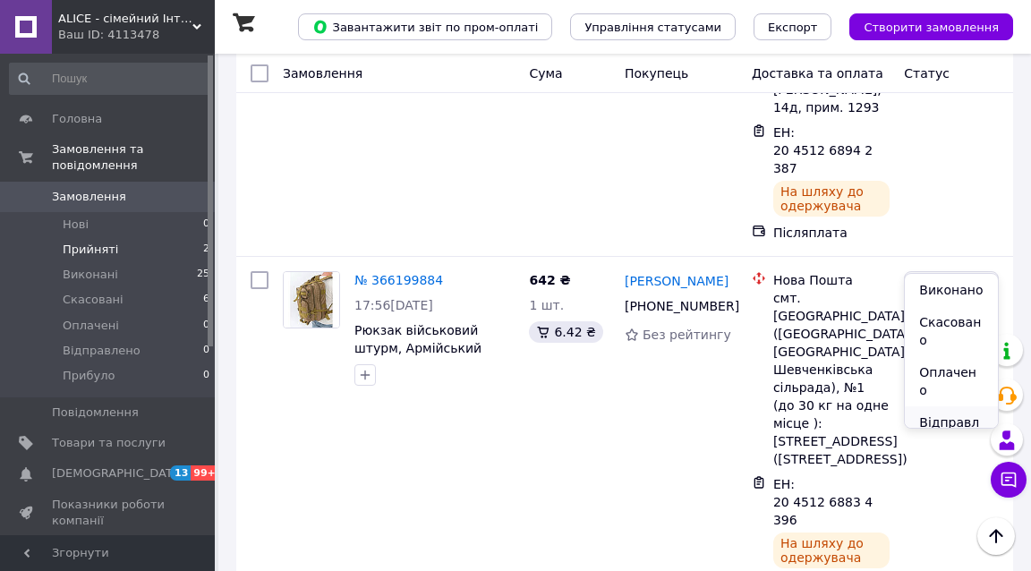
click at [946, 410] on li "Відправлено" at bounding box center [951, 431] width 93 height 50
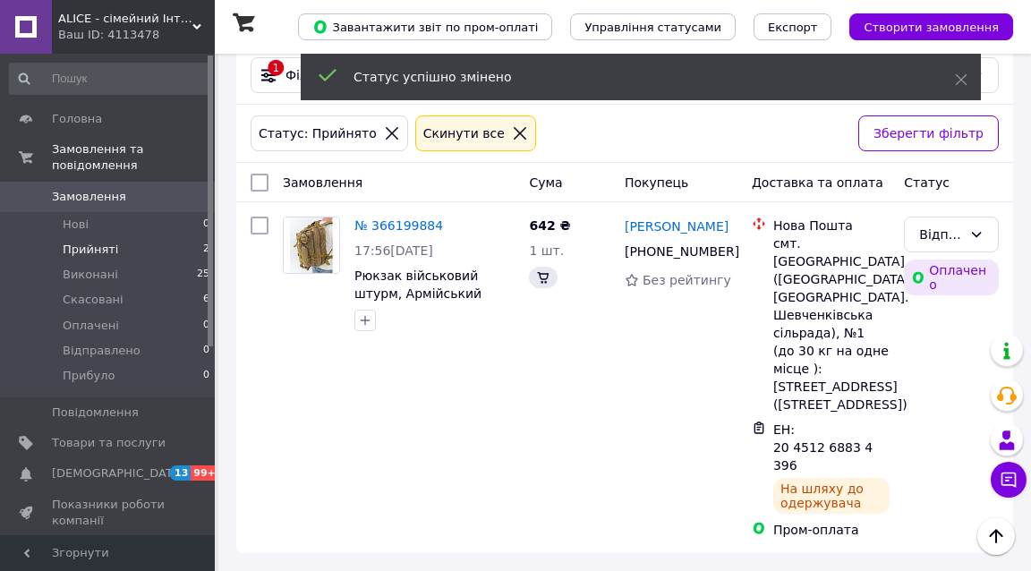
scroll to position [6, 0]
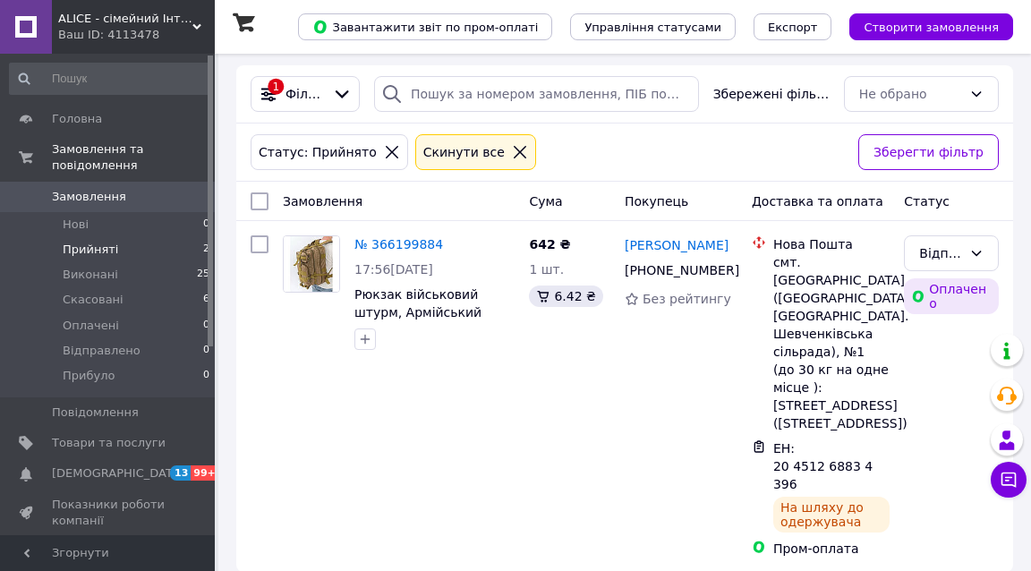
click at [124, 11] on span "ALICE - сімейний Інтернет-магазин, товари для всієї родини" at bounding box center [125, 19] width 134 height 16
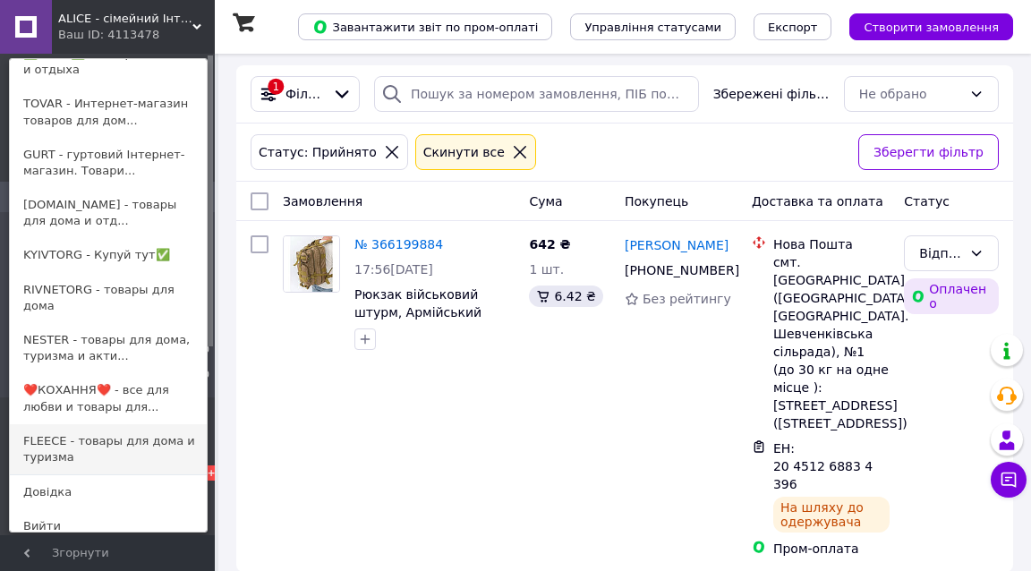
scroll to position [175, 0]
click at [105, 425] on link "FLEECE - товары для дома и туризма" at bounding box center [108, 450] width 197 height 50
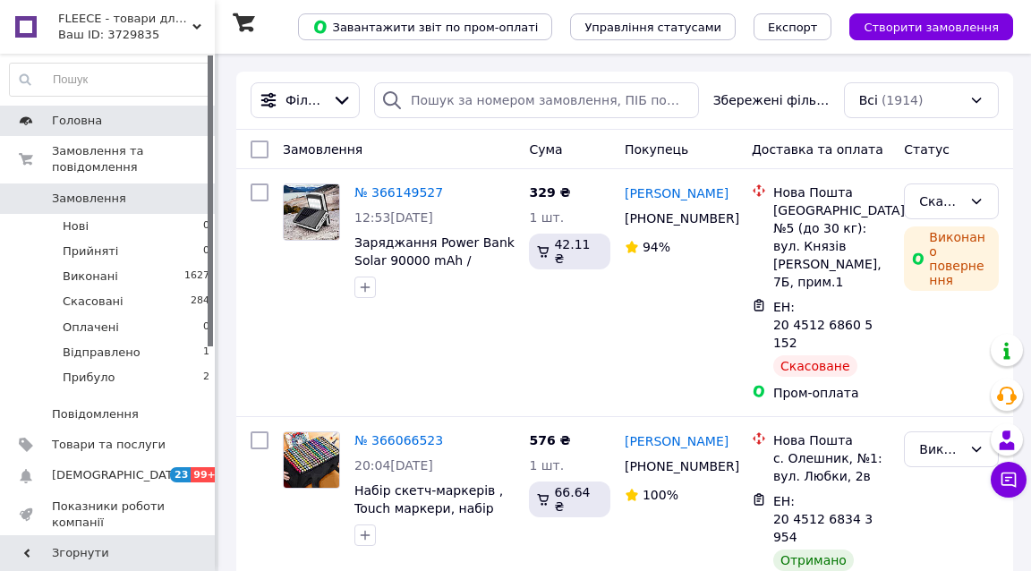
click at [92, 115] on span "Головна" at bounding box center [77, 121] width 50 height 16
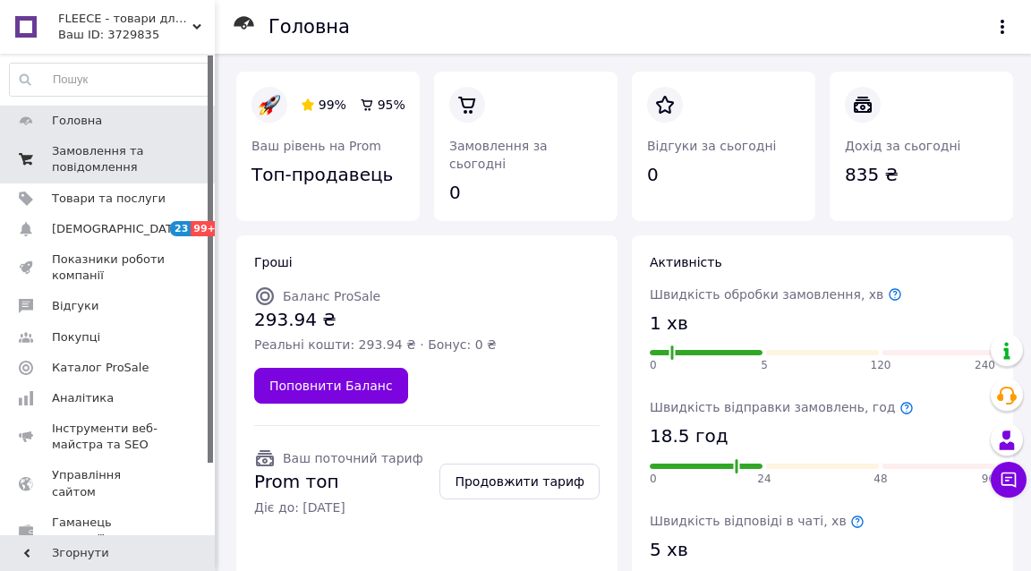
click at [140, 147] on span "Замовлення та повідомлення" at bounding box center [109, 159] width 114 height 32
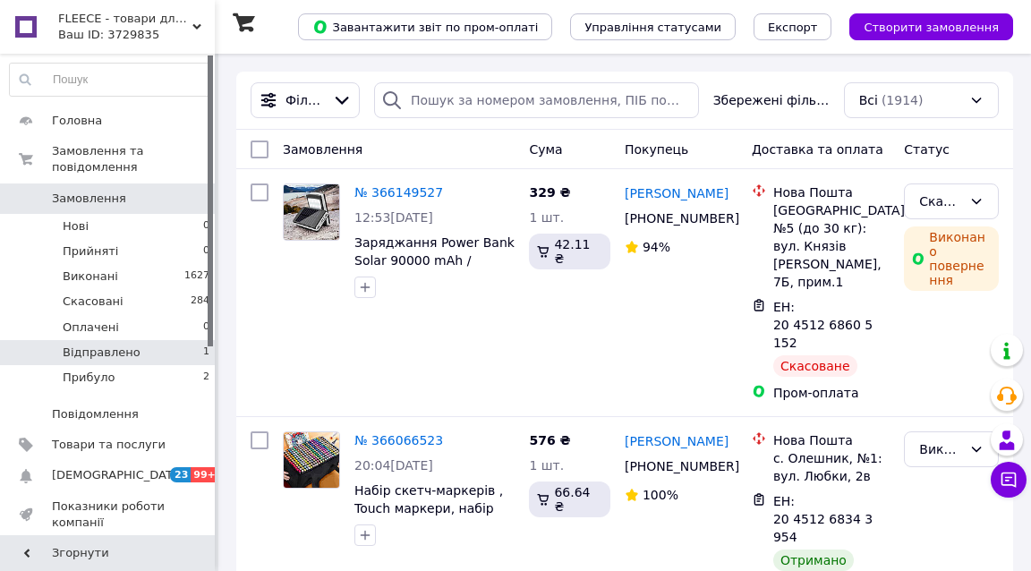
click at [152, 340] on li "Відправлено 1" at bounding box center [110, 352] width 220 height 25
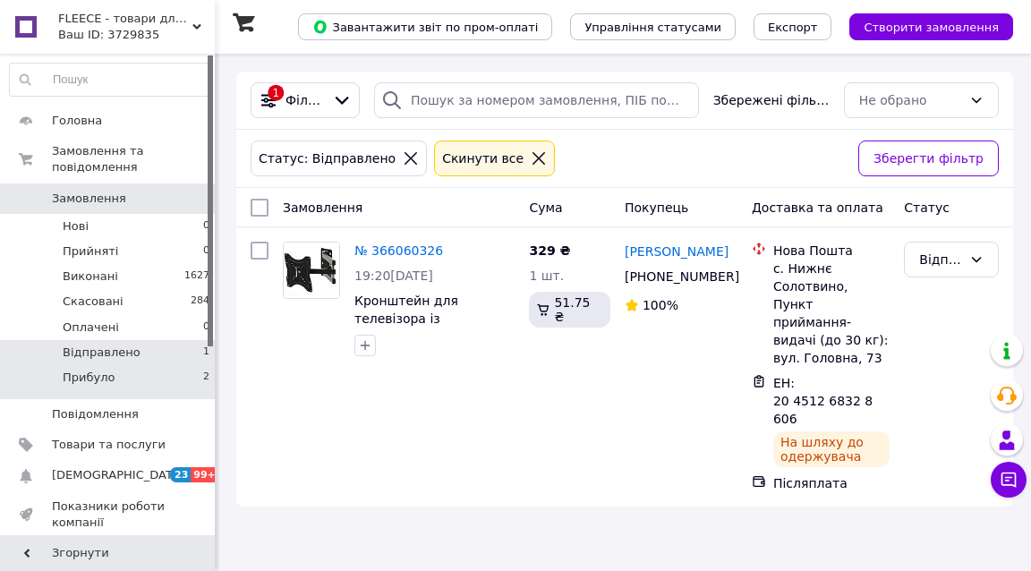
click at [133, 365] on li "Прибуло 2" at bounding box center [110, 382] width 220 height 34
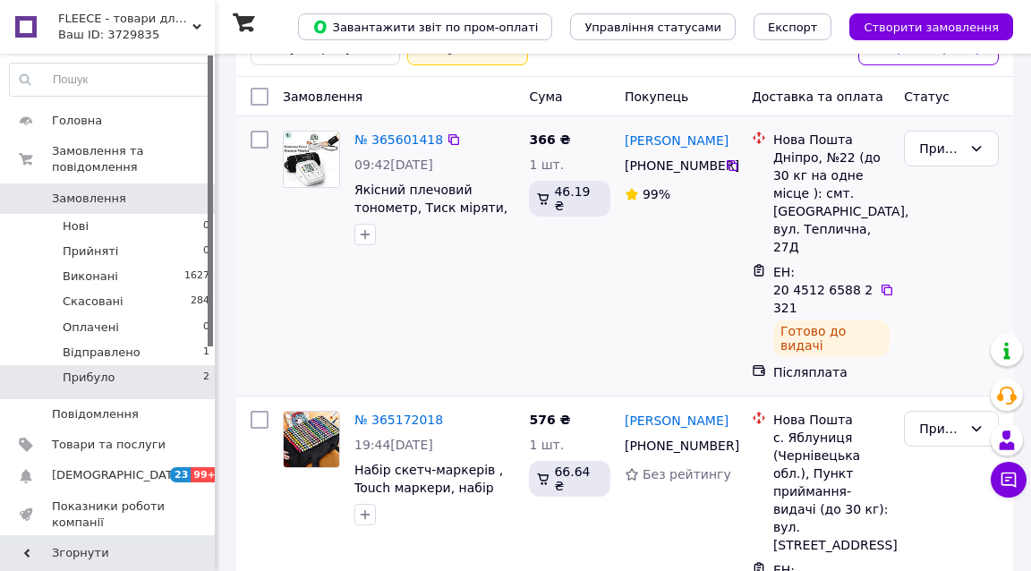
scroll to position [112, 0]
